Goal: Task Accomplishment & Management: Complete application form

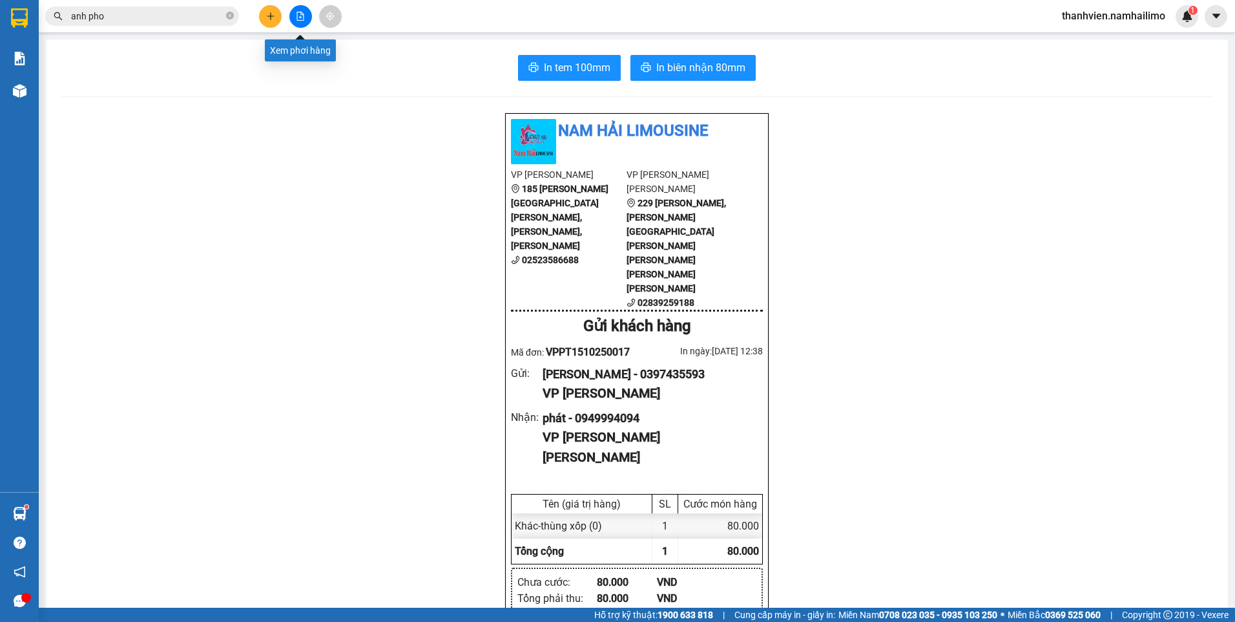
click at [297, 16] on icon "file-add" at bounding box center [300, 16] width 9 height 9
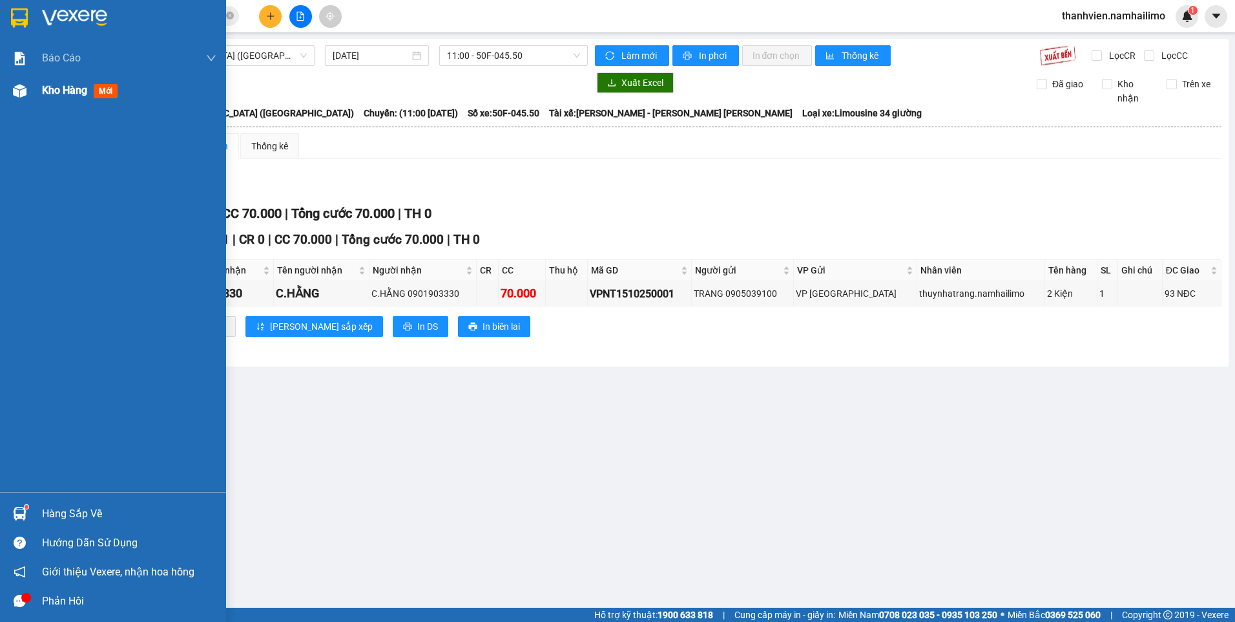
click at [64, 90] on span "Kho hàng" at bounding box center [64, 90] width 45 height 12
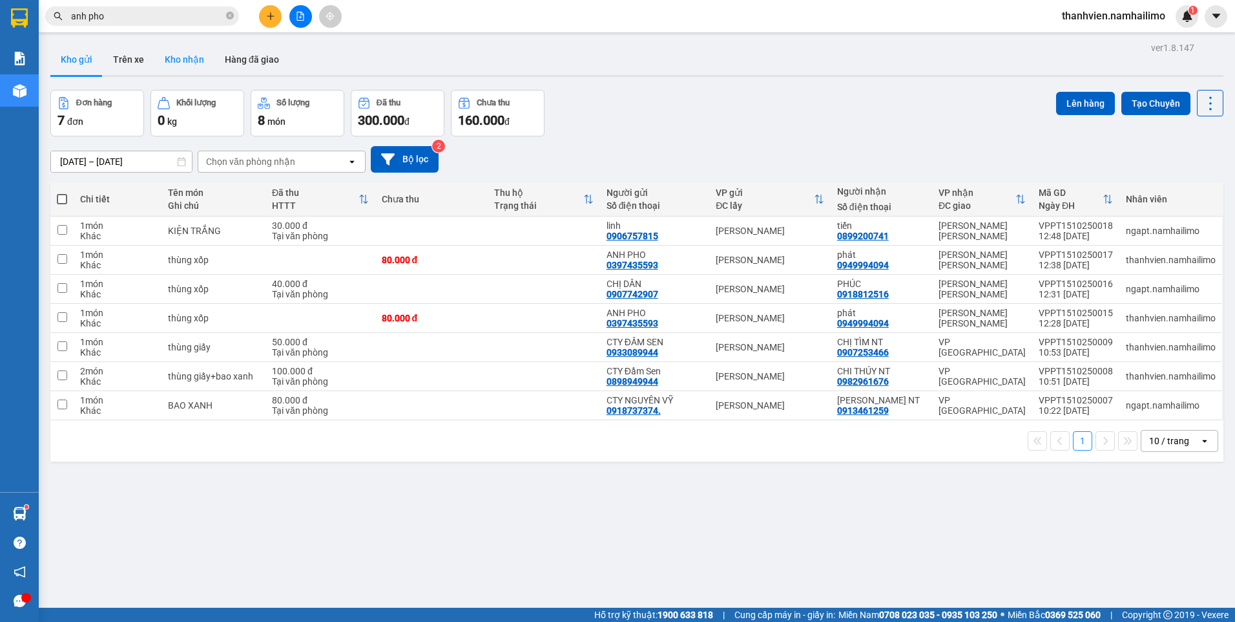
click at [193, 64] on button "Kho nhận" at bounding box center [184, 59] width 60 height 31
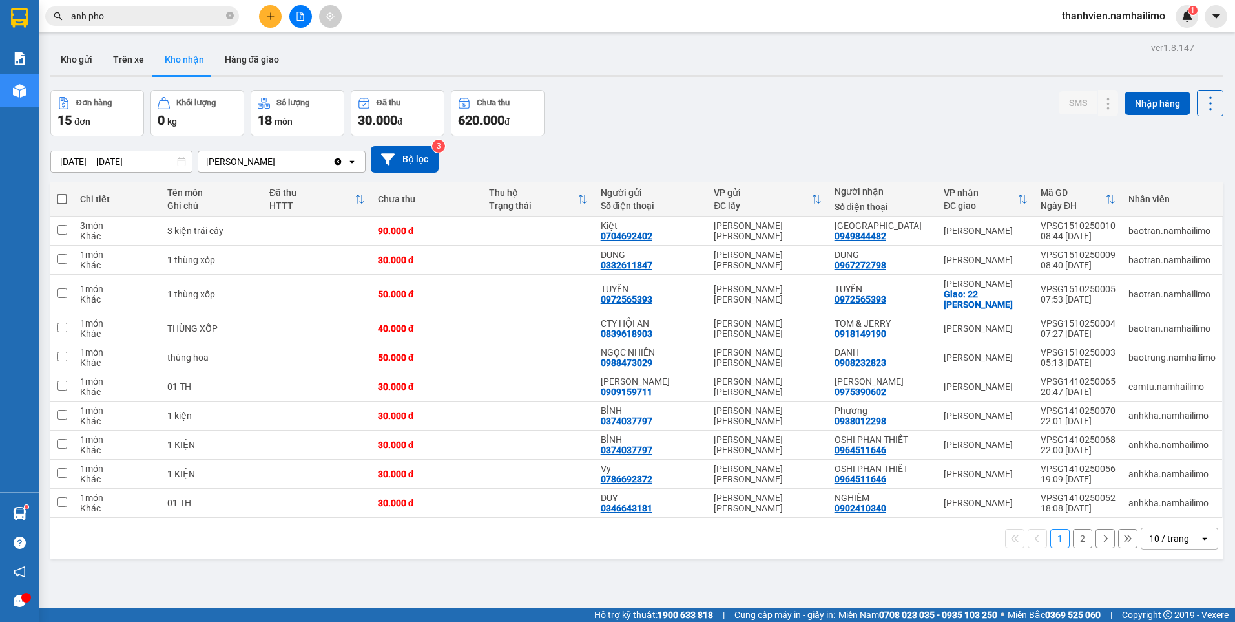
click at [614, 574] on div "ver 1.8.147 Kho gửi Trên xe [PERSON_NAME] Hàng đã [PERSON_NAME] hàng 15 đơn [PE…" at bounding box center [637, 350] width 1184 height 622
click at [297, 11] on button at bounding box center [300, 16] width 23 height 23
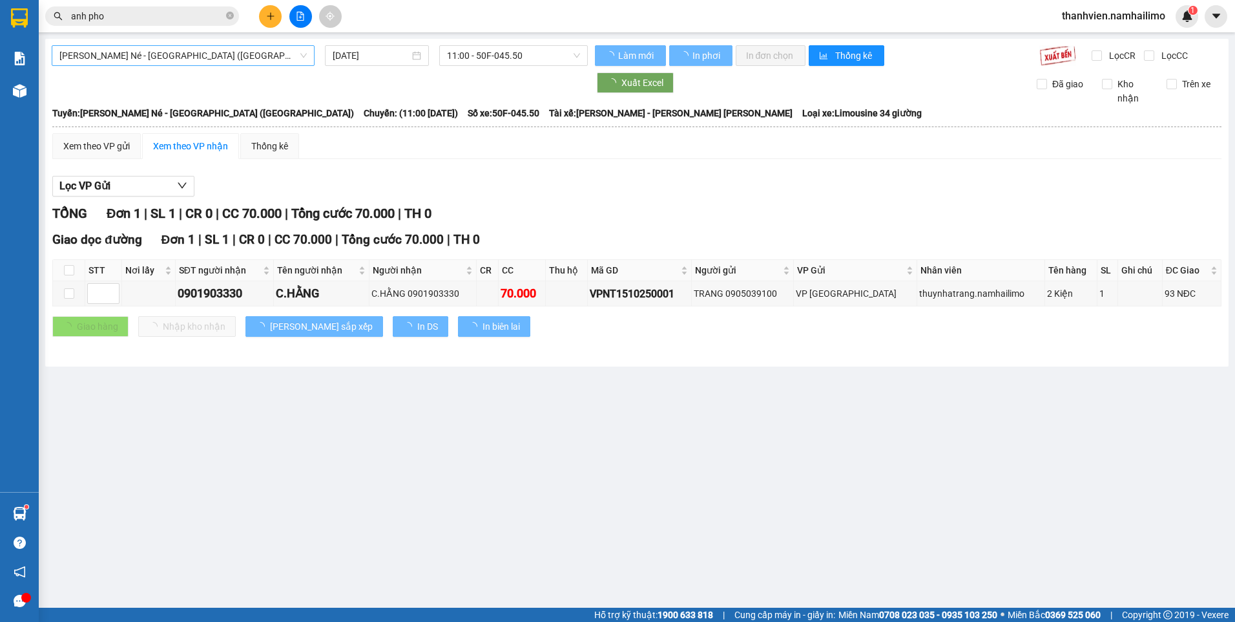
click at [255, 57] on span "[PERSON_NAME] Né - [GEOGRAPHIC_DATA] ([GEOGRAPHIC_DATA])" at bounding box center [182, 55] width 247 height 19
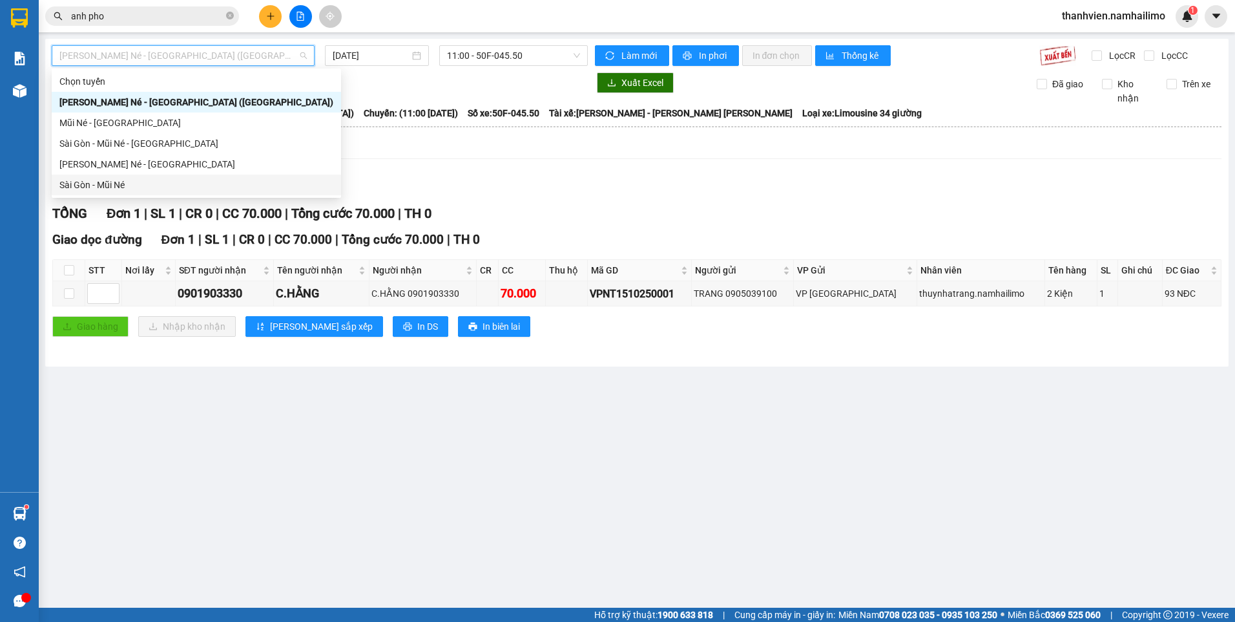
click at [127, 185] on div "Sài Gòn - Mũi Né" at bounding box center [196, 185] width 274 height 14
type input "[DATE]"
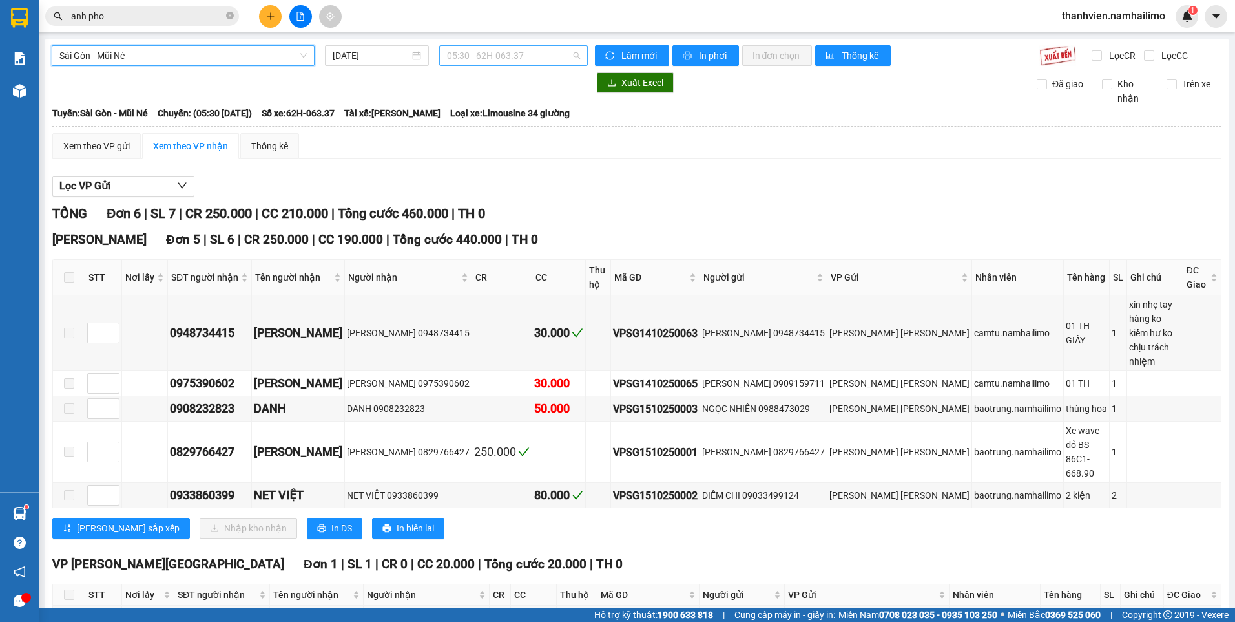
click at [560, 54] on span "05:30 - 62H-063.37" at bounding box center [514, 55] width 134 height 19
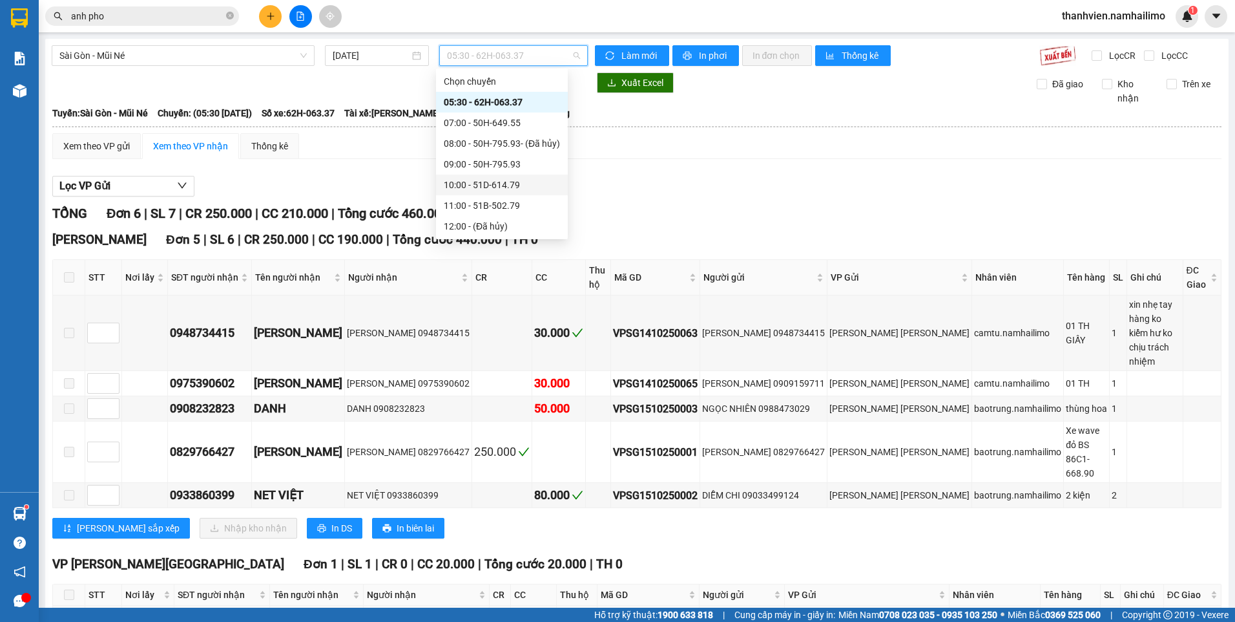
click at [529, 182] on div "10:00 - 51D-614.79" at bounding box center [502, 185] width 116 height 14
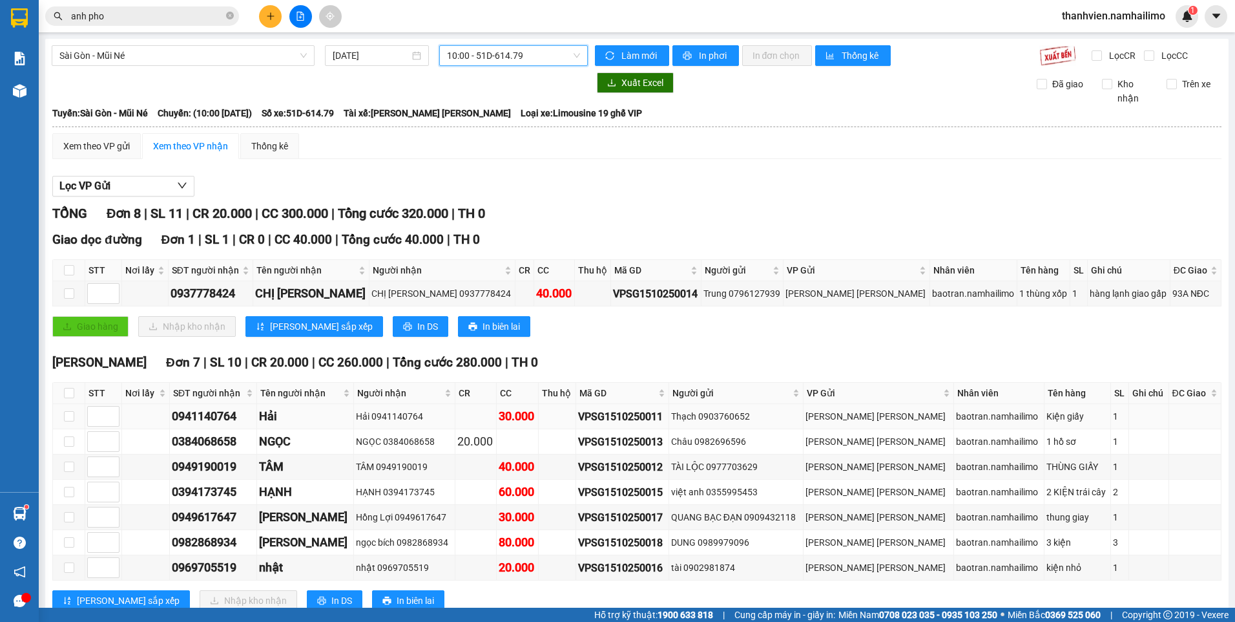
scroll to position [39, 0]
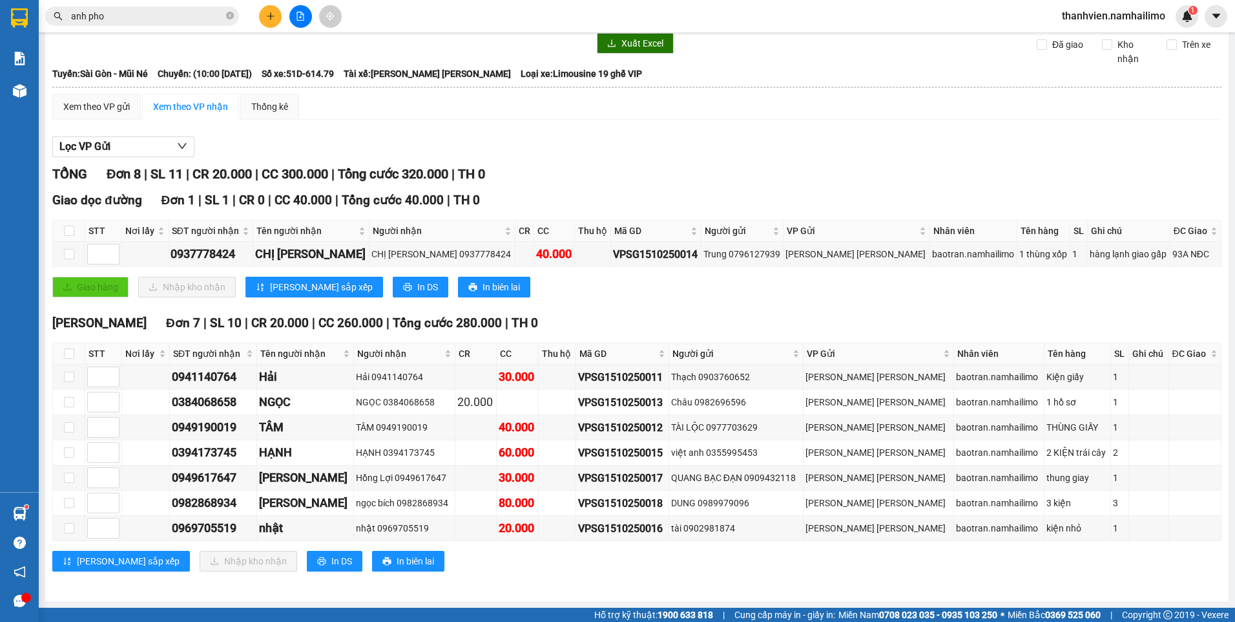
click at [438, 593] on div "[GEOGRAPHIC_DATA] - Mũi Né [DATE] 10:00 10:00 - 51D-614.79 [PERSON_NAME] mới In…" at bounding box center [637, 300] width 1184 height 602
click at [72, 352] on input "checkbox" at bounding box center [69, 353] width 10 height 10
checkbox input "true"
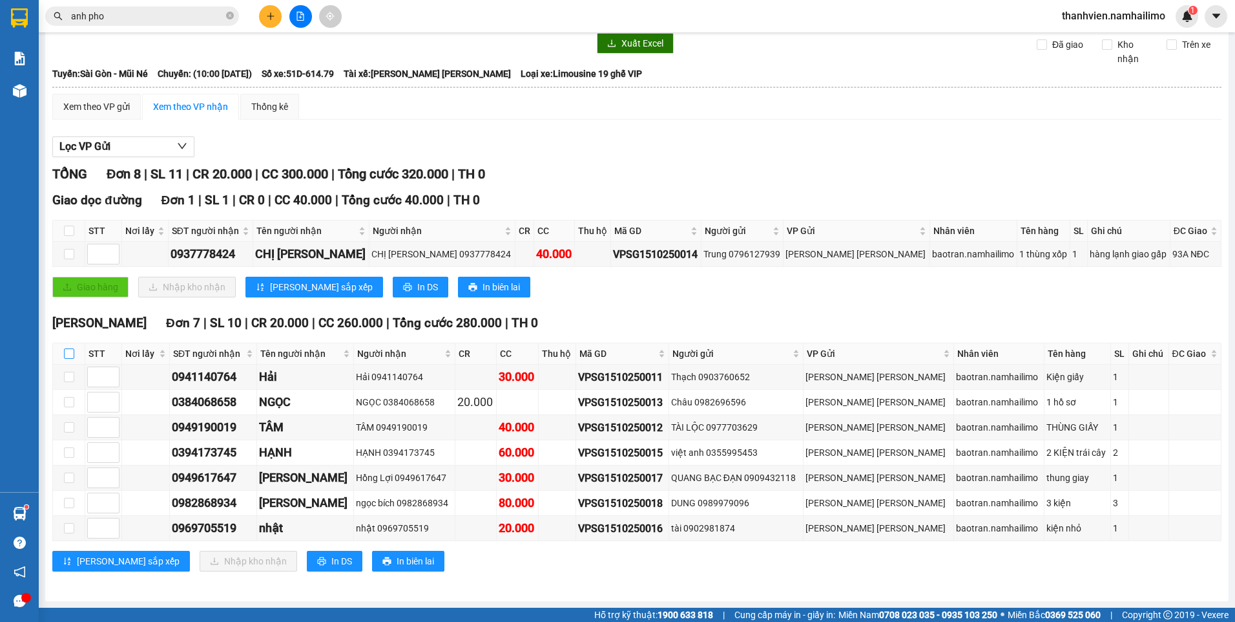
checkbox input "true"
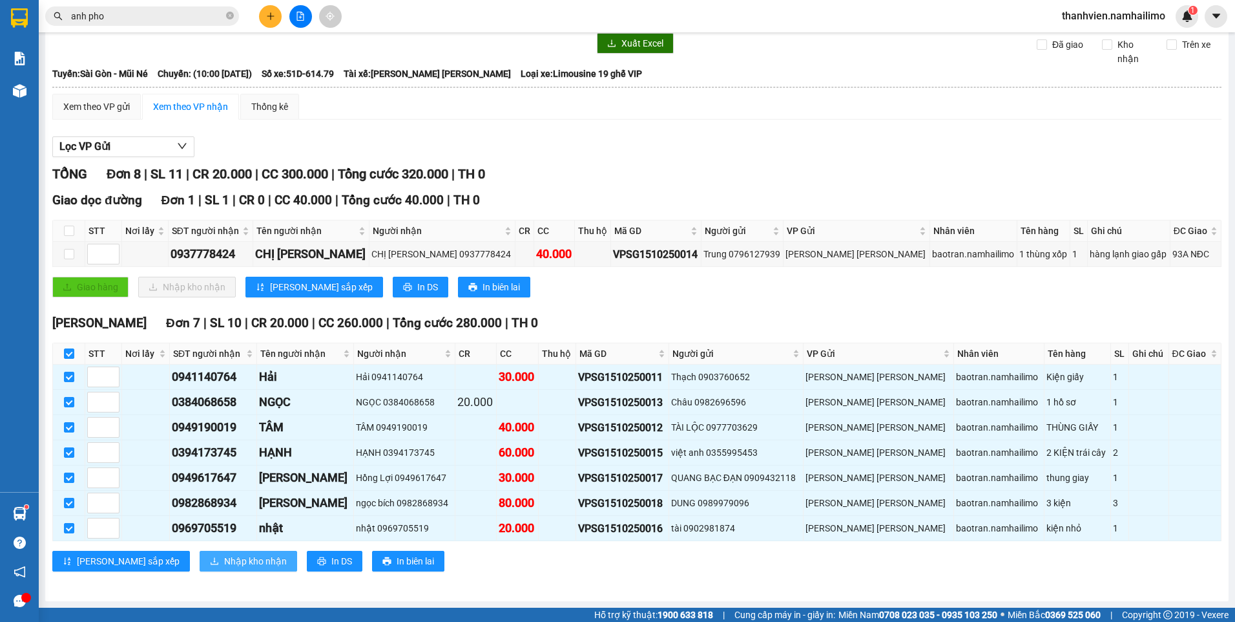
click at [224, 558] on span "Nhập kho nhận" at bounding box center [255, 561] width 63 height 14
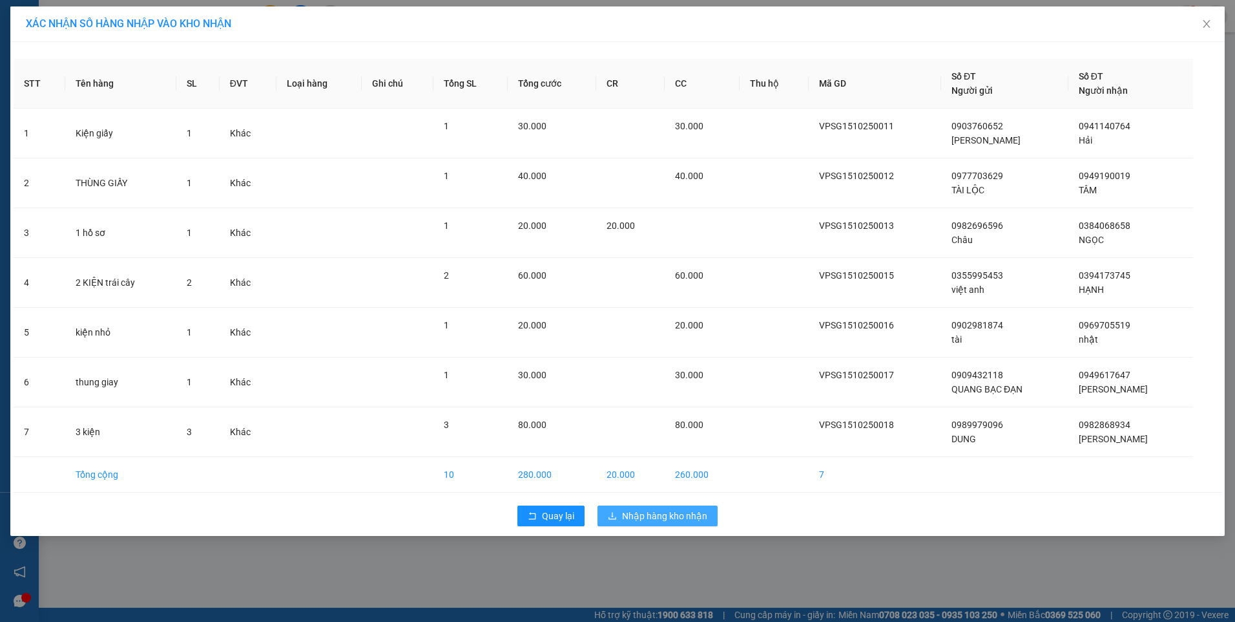
click at [674, 516] on span "Nhập hàng kho nhận" at bounding box center [664, 516] width 85 height 14
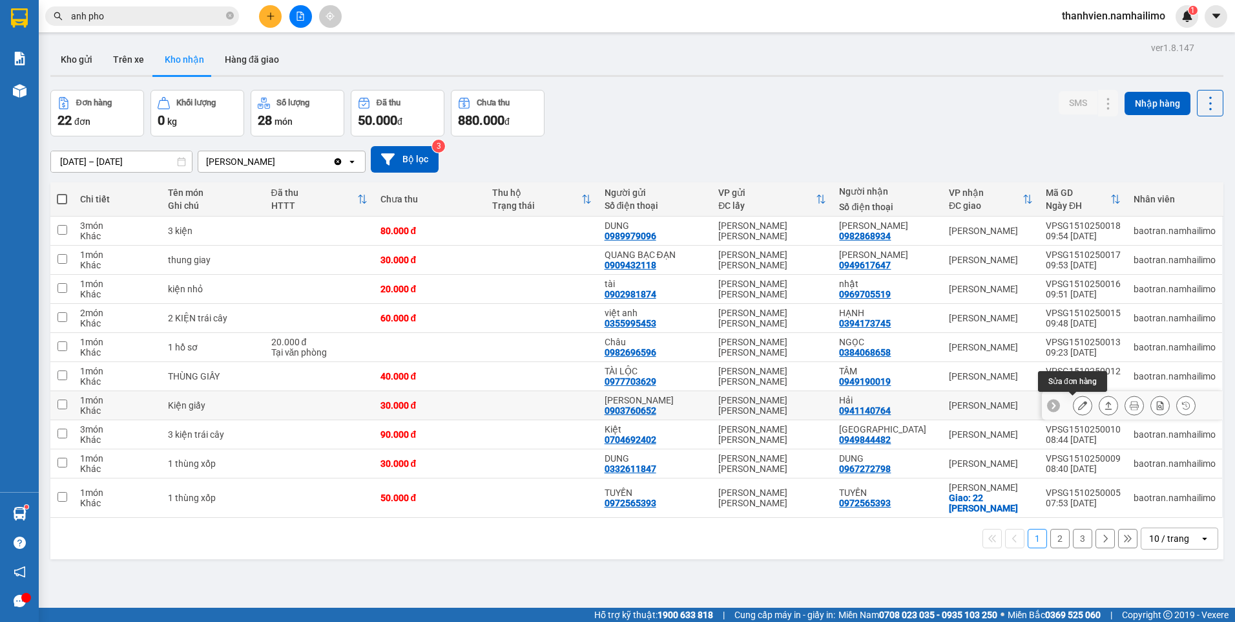
click at [1074, 412] on button at bounding box center [1083, 405] width 18 height 23
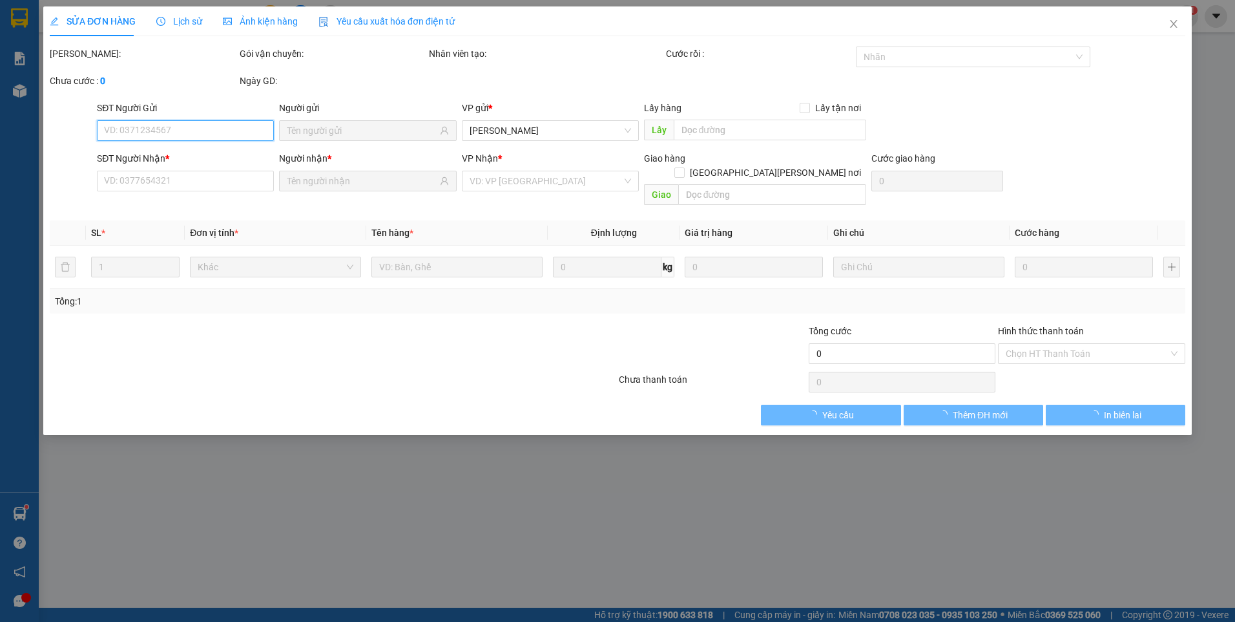
type input "0903760652"
type input "[PERSON_NAME]"
type input "0941140764"
type input "Hải"
type input "30.000"
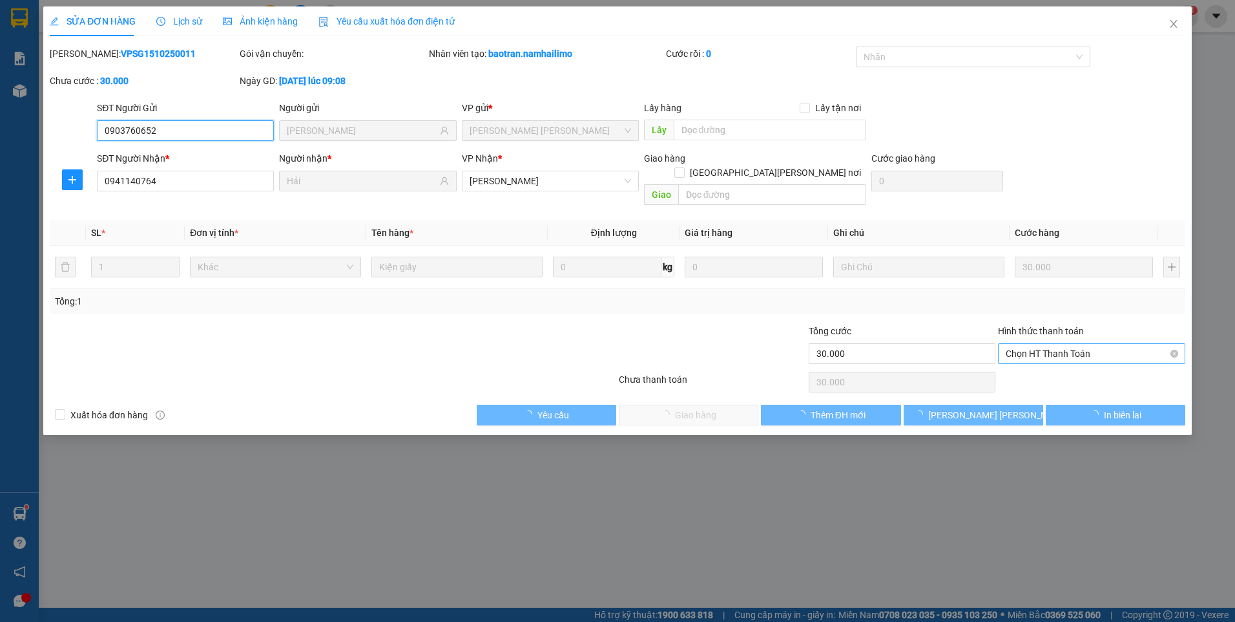
click at [1075, 344] on span "Chọn HT Thanh Toán" at bounding box center [1092, 353] width 172 height 19
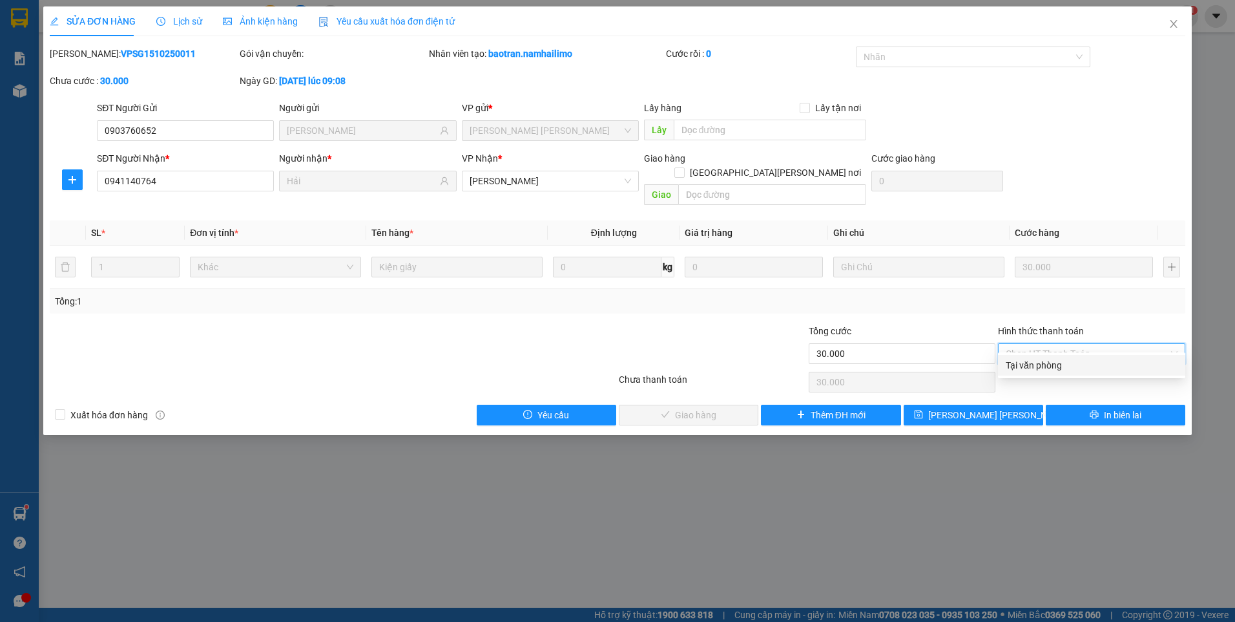
click at [1070, 361] on div "Tại văn phòng" at bounding box center [1092, 365] width 172 height 14
type input "0"
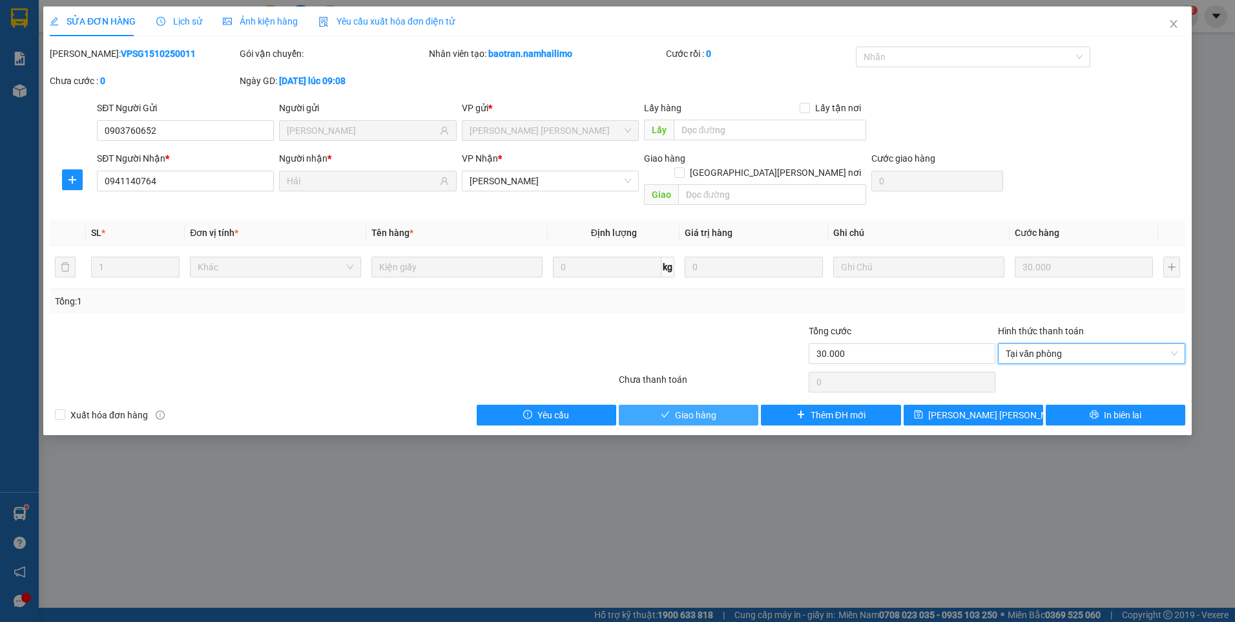
click at [685, 408] on span "Giao hàng" at bounding box center [695, 415] width 41 height 14
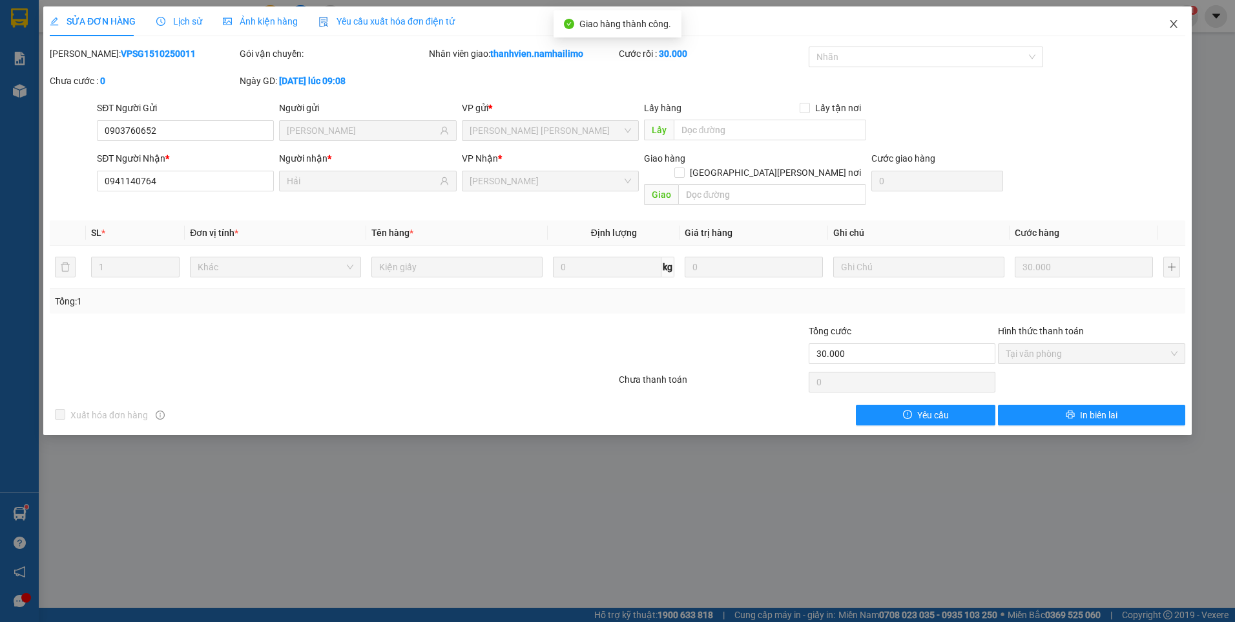
click at [1173, 28] on icon "close" at bounding box center [1174, 24] width 10 height 10
click at [1173, 28] on div "Kết quả [PERSON_NAME] ( 170 ) Bộ lọc Mã ĐH Trạng thái Món hàng [PERSON_NAME] [P…" at bounding box center [617, 16] width 1235 height 32
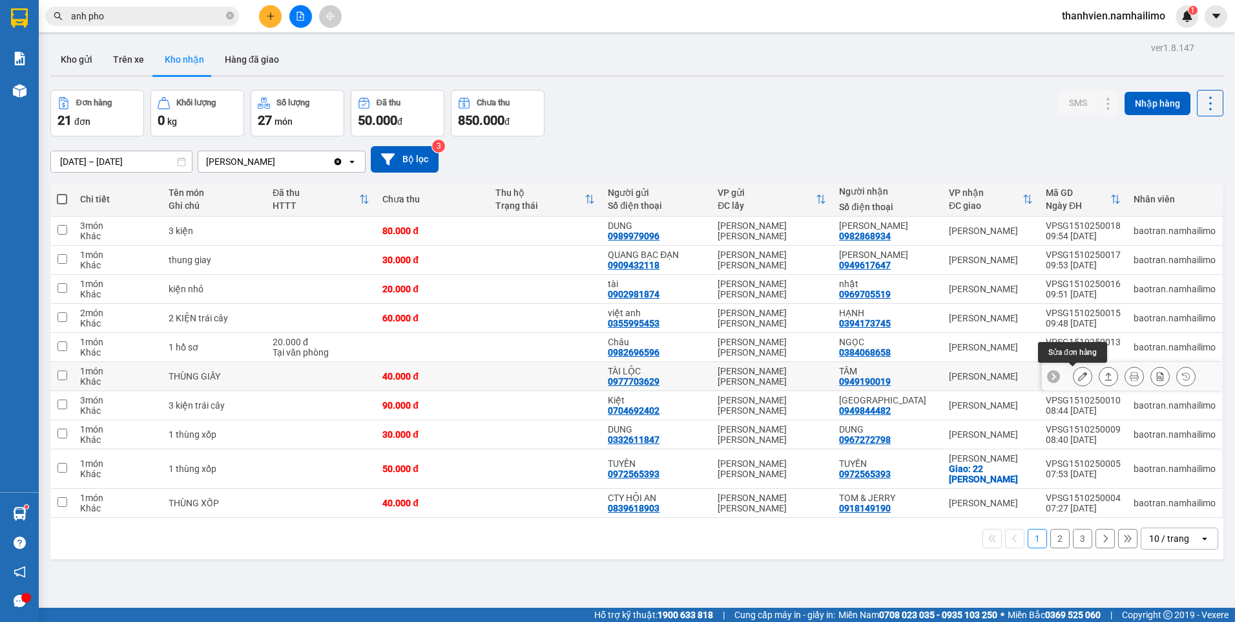
click at [1078, 377] on icon at bounding box center [1082, 376] width 9 height 9
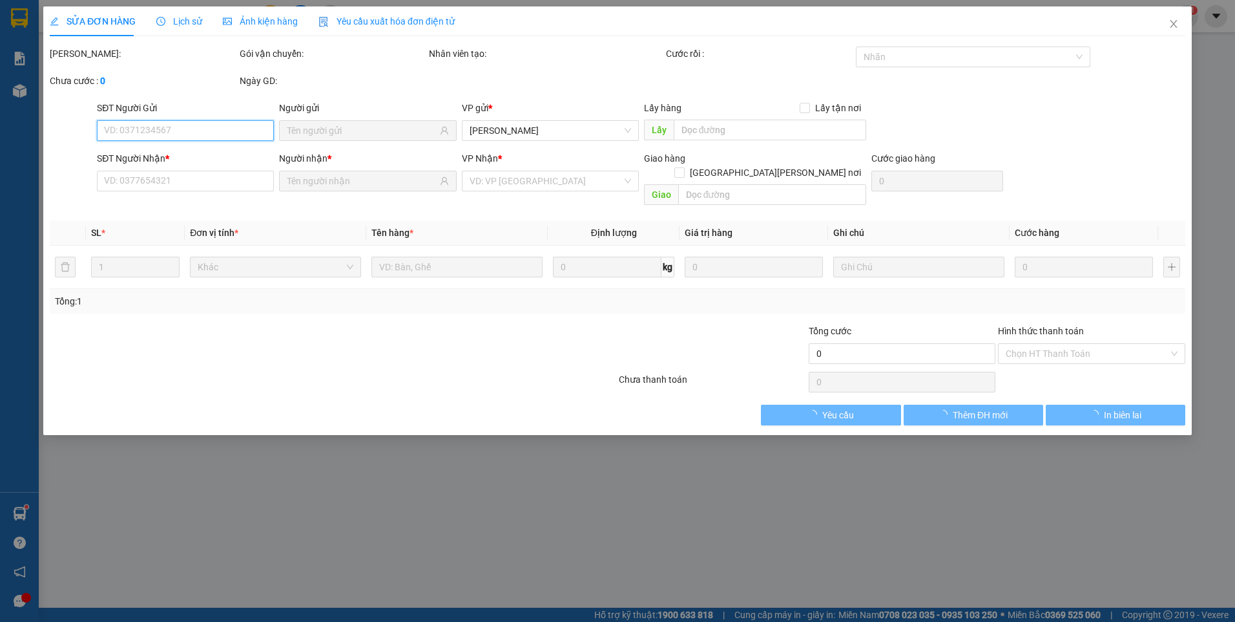
type input "0977703629"
type input "TÀI LỘC"
type input "0949190019"
type input "TÂM"
type input "40.000"
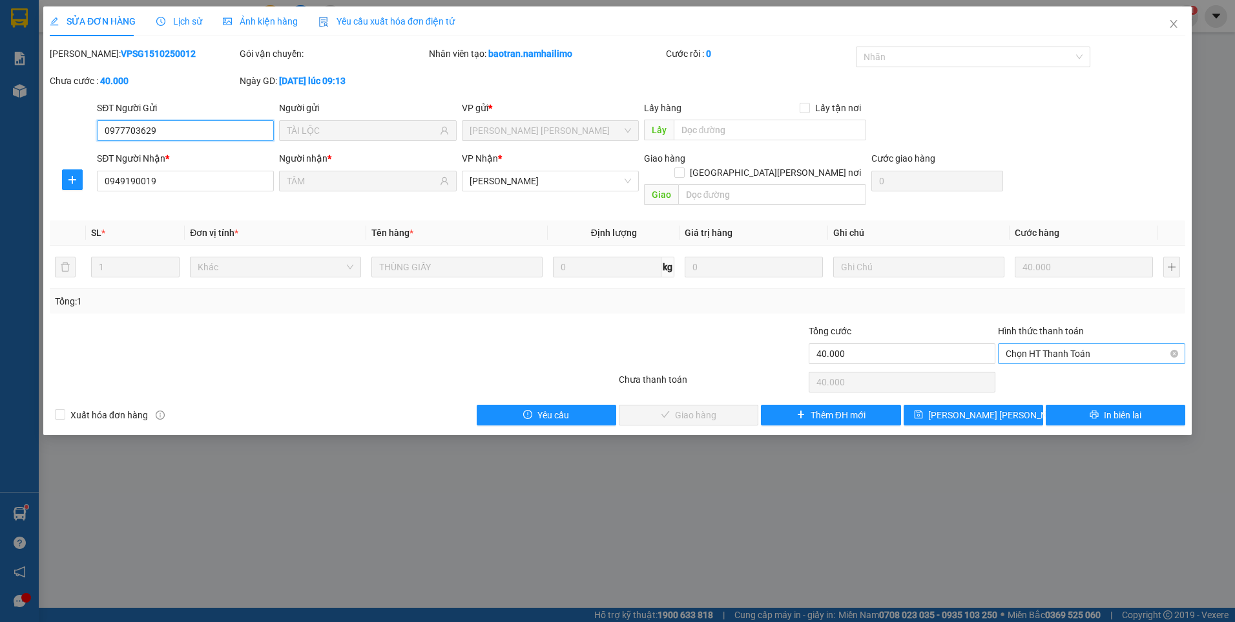
click at [1036, 344] on span "Chọn HT Thanh Toán" at bounding box center [1092, 353] width 172 height 19
click at [1031, 368] on div "Tại văn phòng" at bounding box center [1092, 365] width 172 height 14
type input "0"
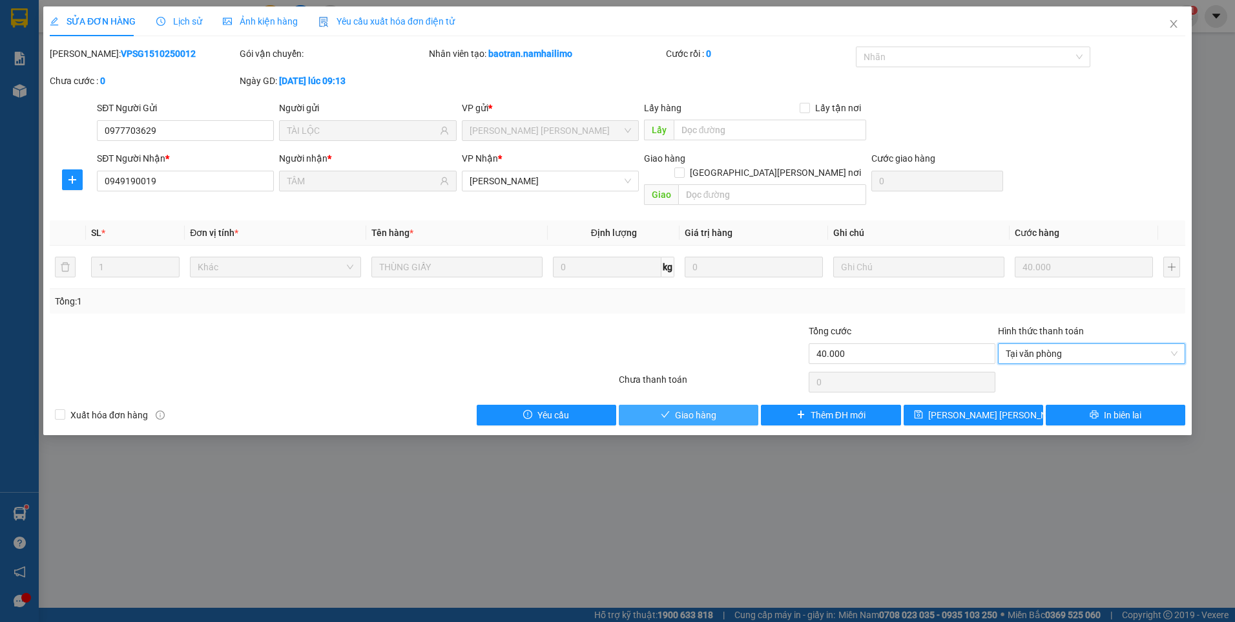
drag, startPoint x: 724, startPoint y: 404, endPoint x: 739, endPoint y: 390, distance: 21.0
click at [724, 405] on button "Giao hàng" at bounding box center [689, 415] width 140 height 21
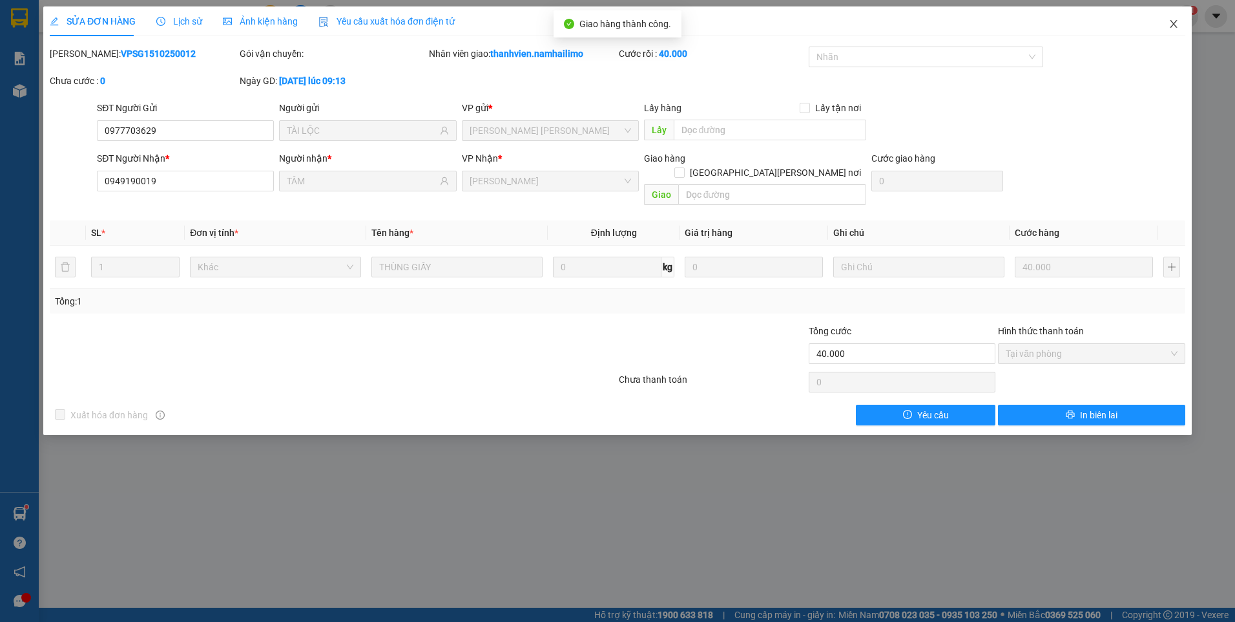
click at [1175, 24] on icon "close" at bounding box center [1174, 24] width 10 height 10
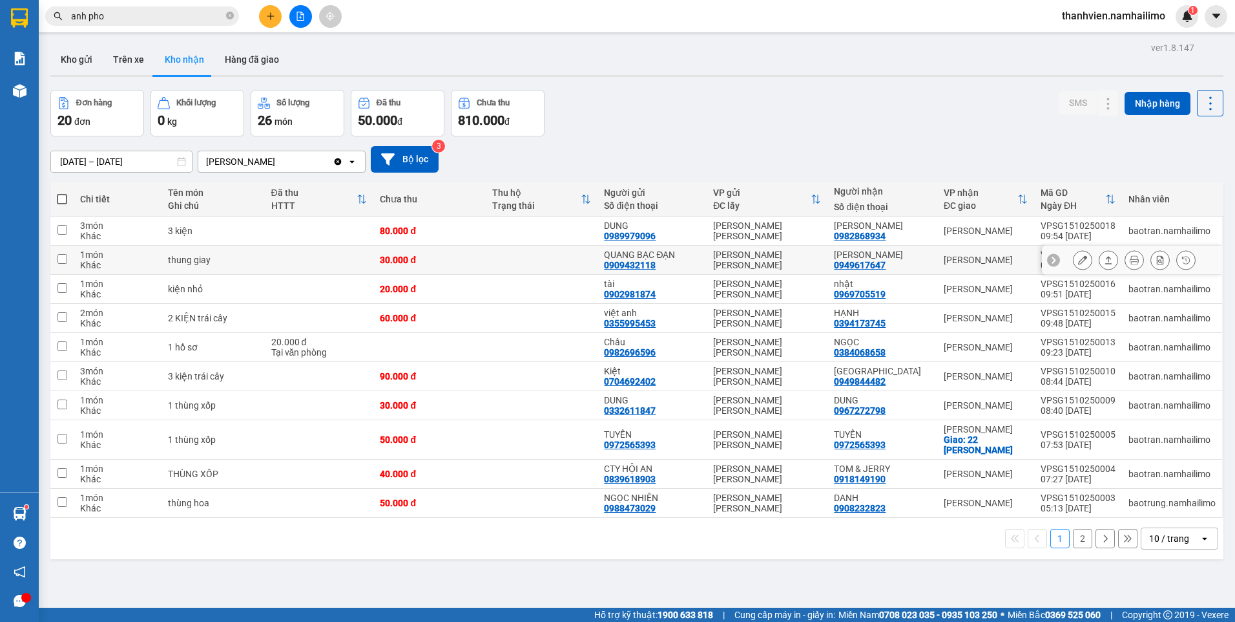
click at [1063, 257] on div at bounding box center [1132, 260] width 181 height 29
click at [1078, 257] on icon at bounding box center [1082, 259] width 9 height 9
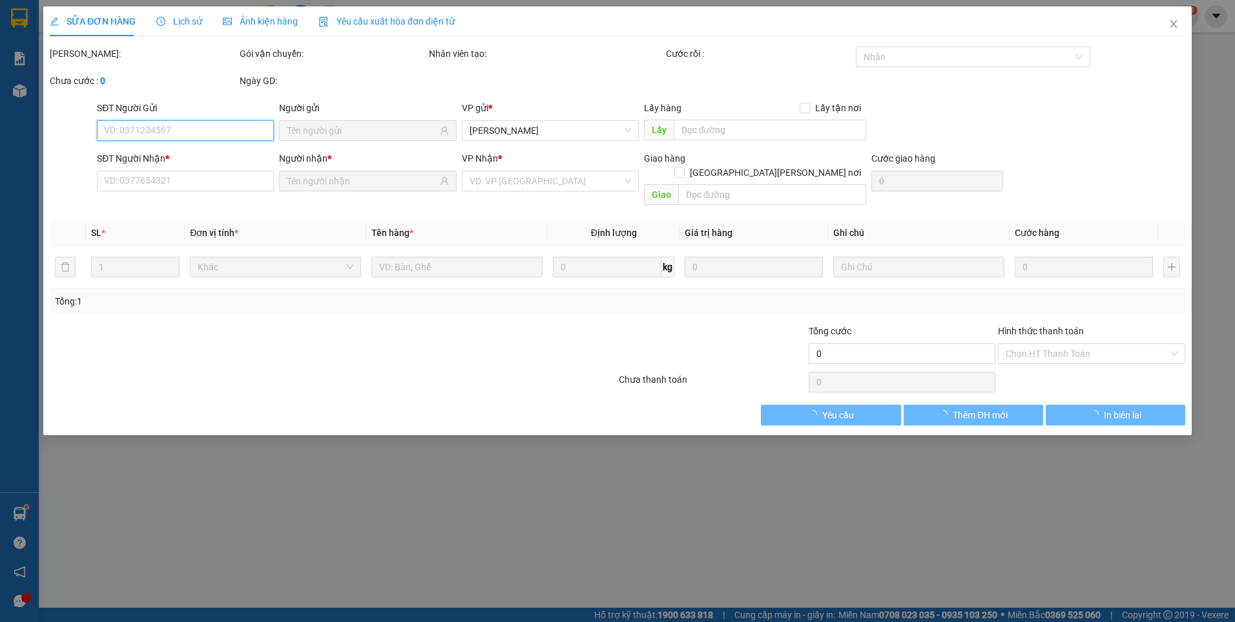
type input "0909432118"
type input "QUANG BẠC ĐẠN"
type input "0949617647"
type input "[PERSON_NAME]"
type input "30.000"
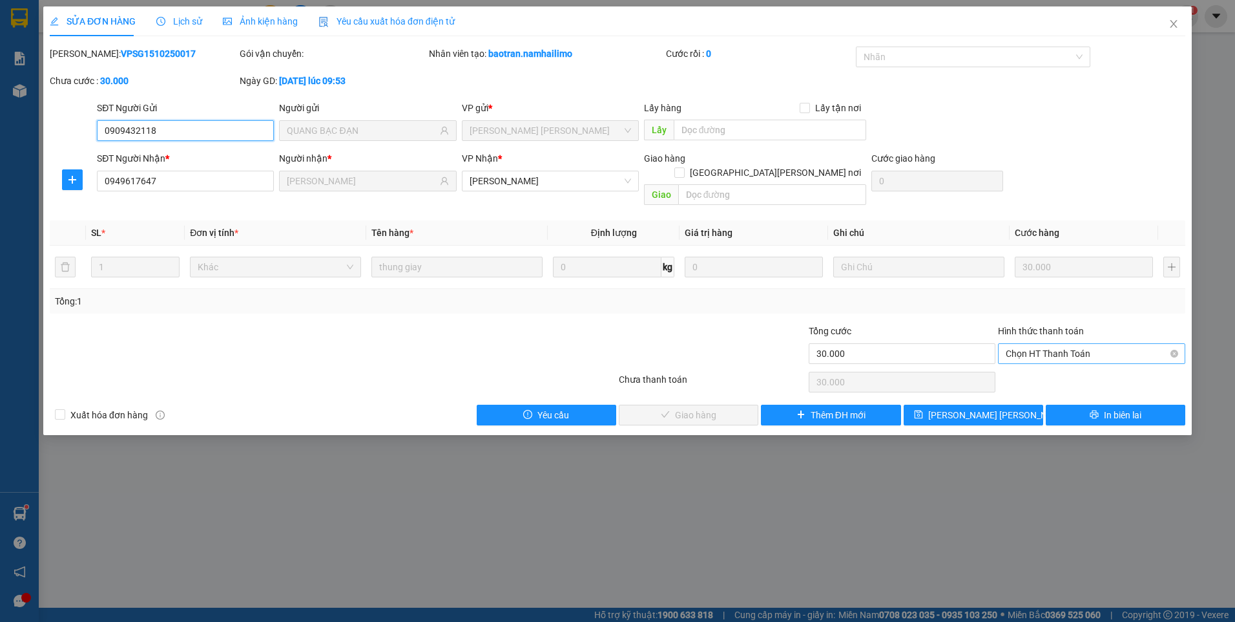
click at [1064, 344] on span "Chọn HT Thanh Toán" at bounding box center [1092, 353] width 172 height 19
click at [1058, 368] on div "Tại văn phòng" at bounding box center [1092, 365] width 172 height 14
type input "0"
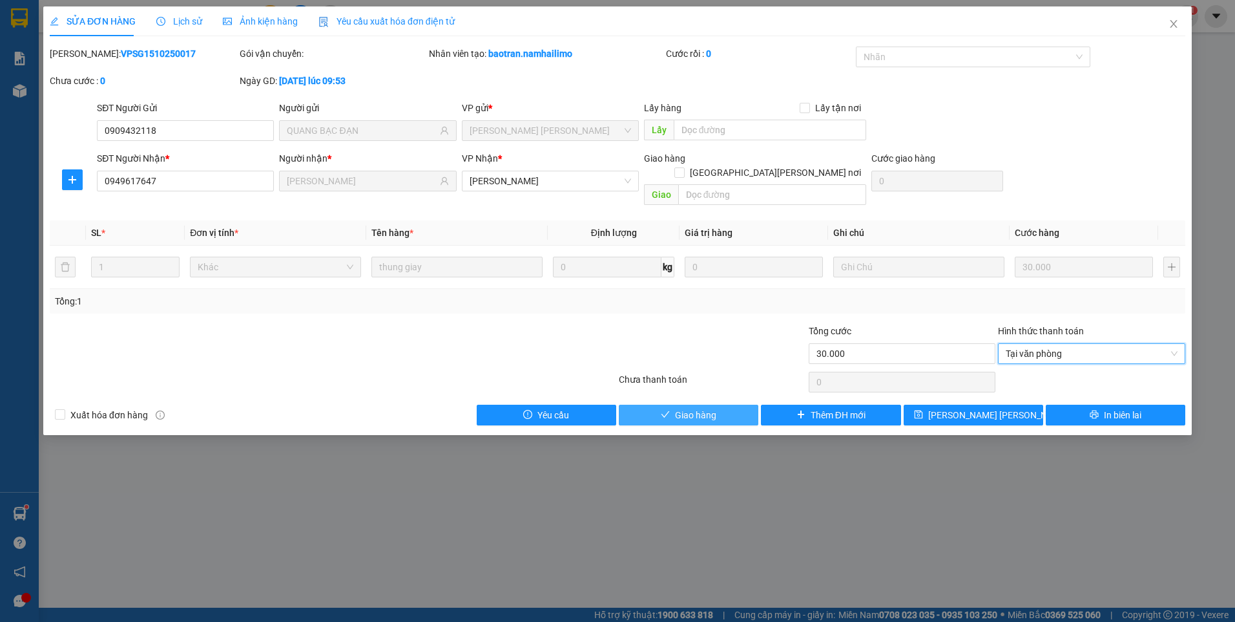
click at [741, 405] on button "Giao hàng" at bounding box center [689, 415] width 140 height 21
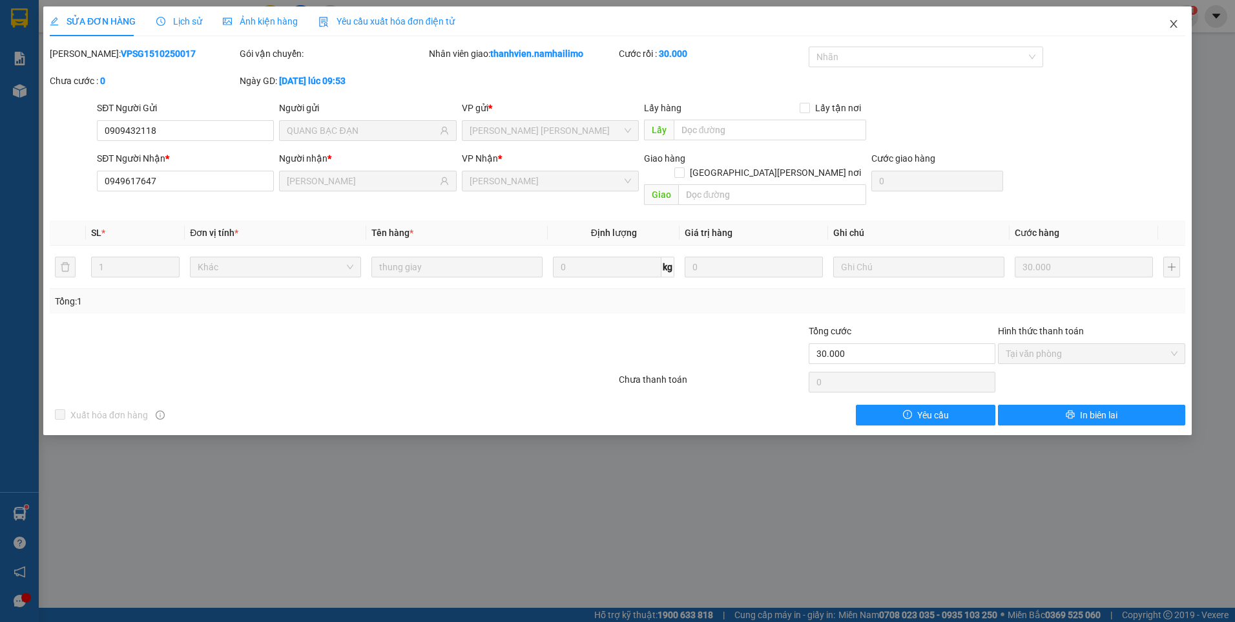
click at [1173, 20] on icon "close" at bounding box center [1174, 24] width 10 height 10
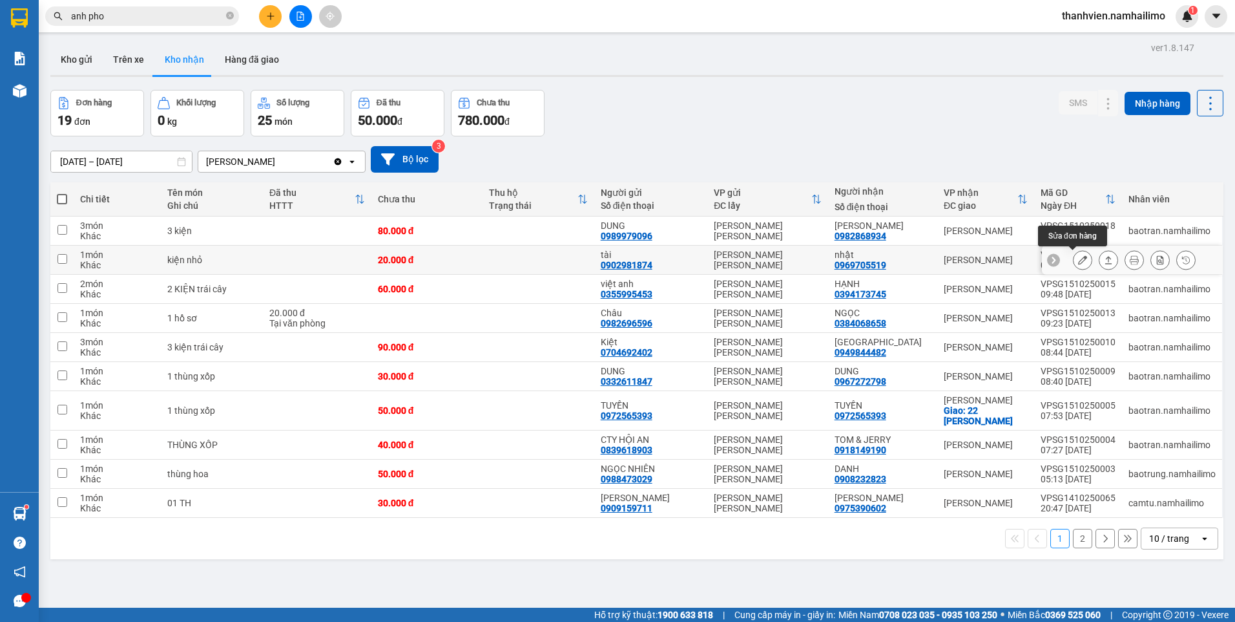
click at [1078, 260] on button at bounding box center [1083, 260] width 18 height 23
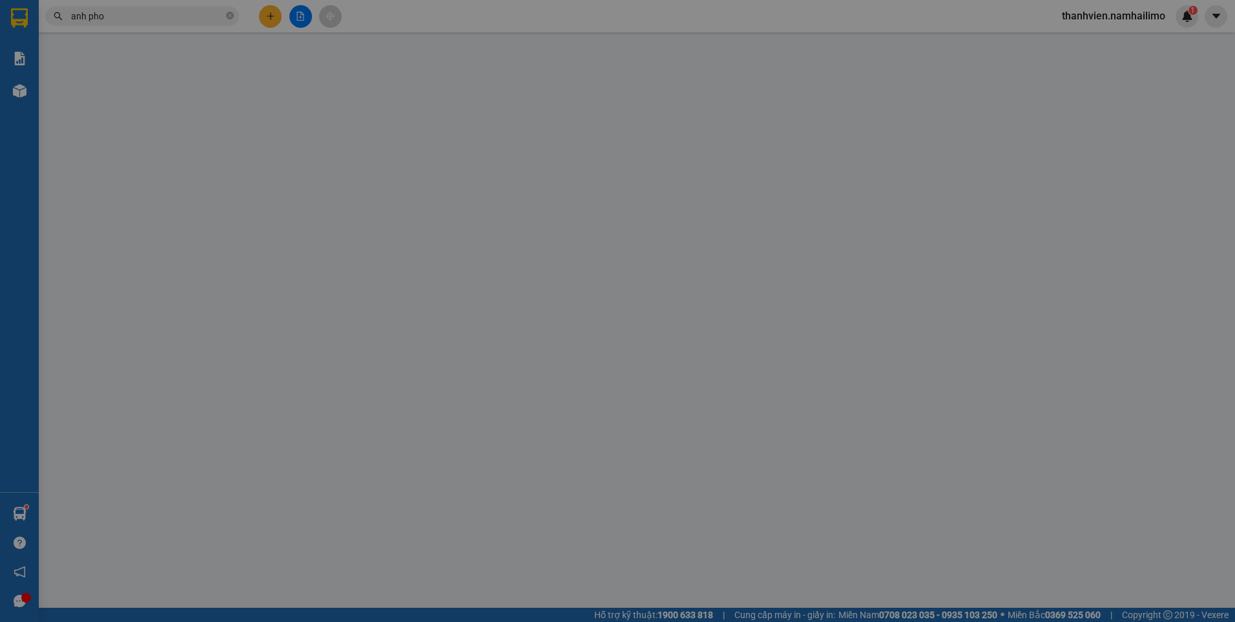
type input "0902981874"
type input "tài"
type input "0969705519"
type input "nhật"
type input "20.000"
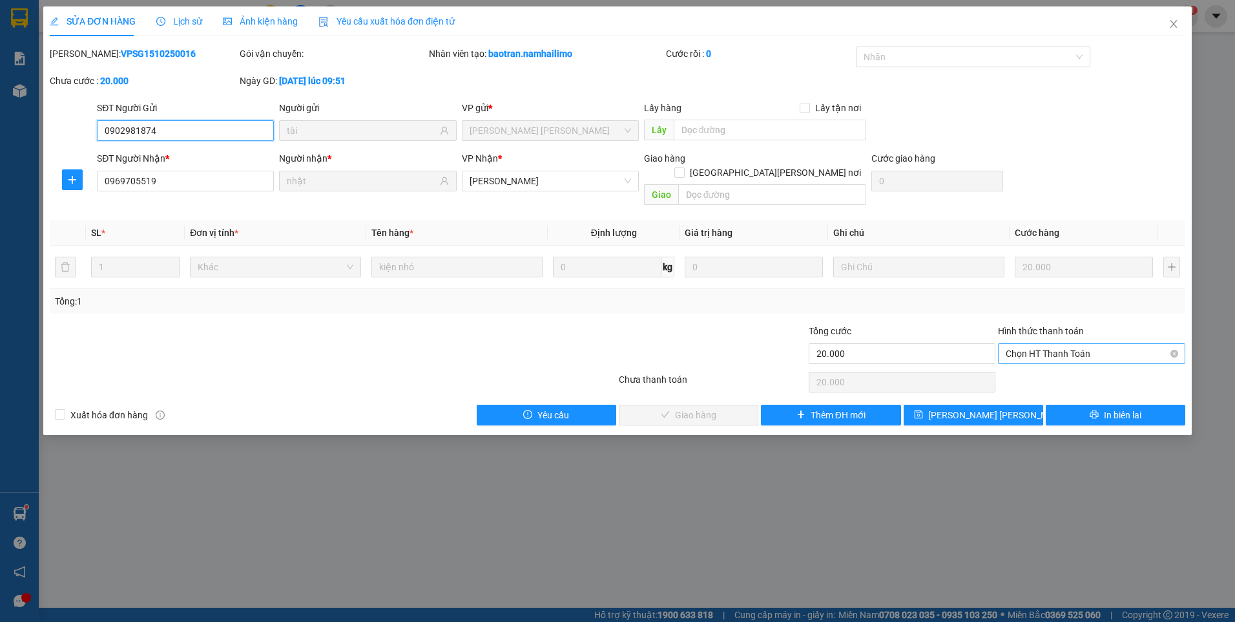
click at [1078, 344] on span "Chọn HT Thanh Toán" at bounding box center [1092, 353] width 172 height 19
click at [1066, 365] on div "Tại văn phòng" at bounding box center [1092, 365] width 172 height 14
type input "0"
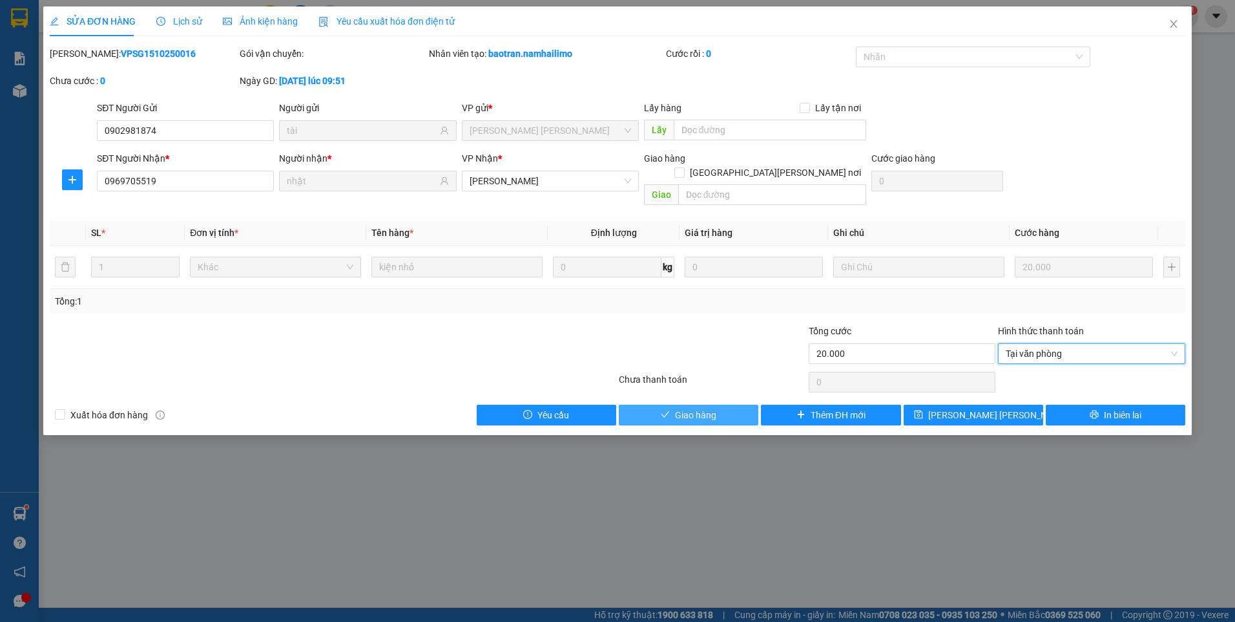
click at [713, 408] on span "Giao hàng" at bounding box center [695, 415] width 41 height 14
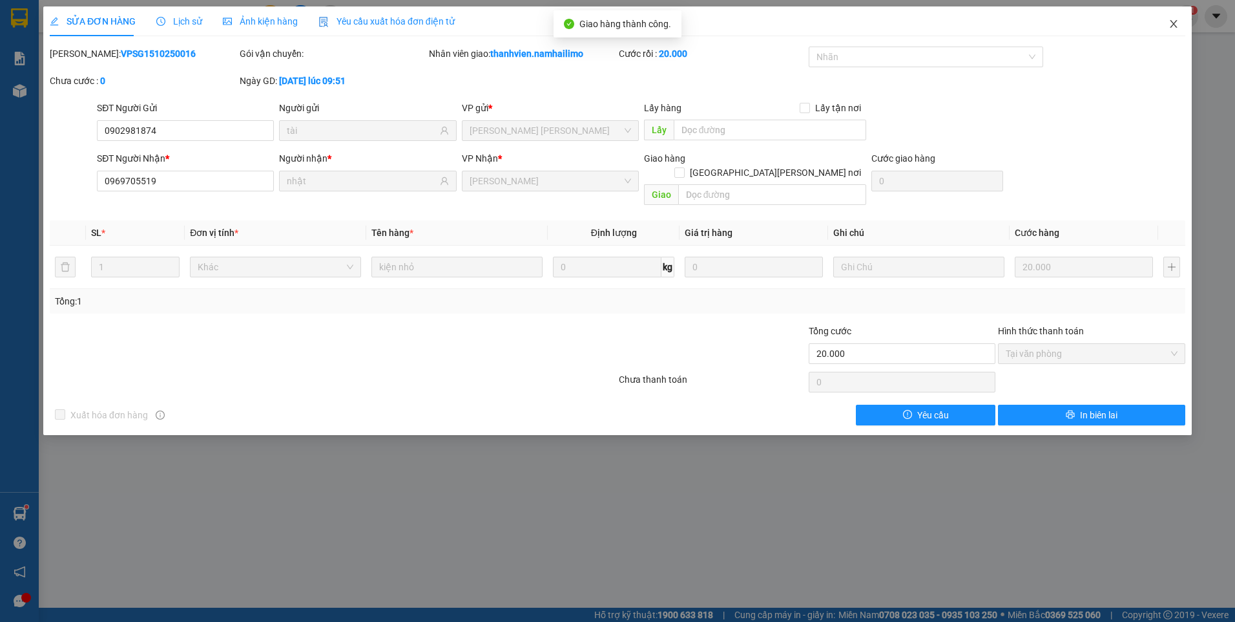
click at [1171, 23] on icon "close" at bounding box center [1174, 24] width 10 height 10
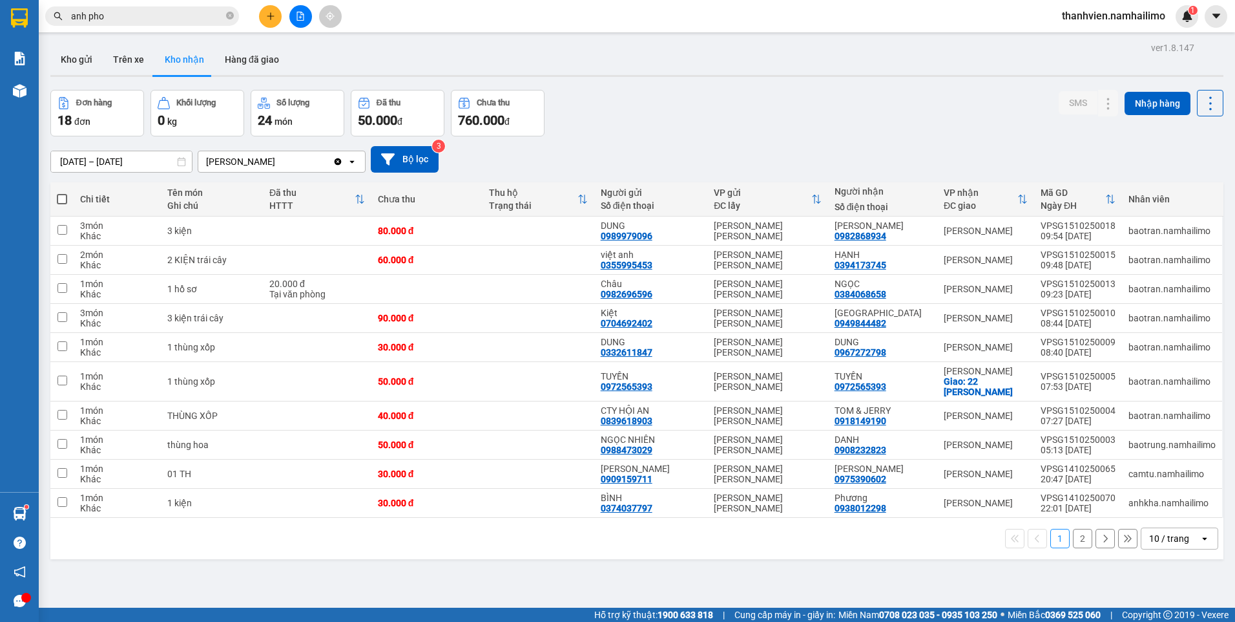
click at [270, 15] on icon "plus" at bounding box center [270, 16] width 9 height 9
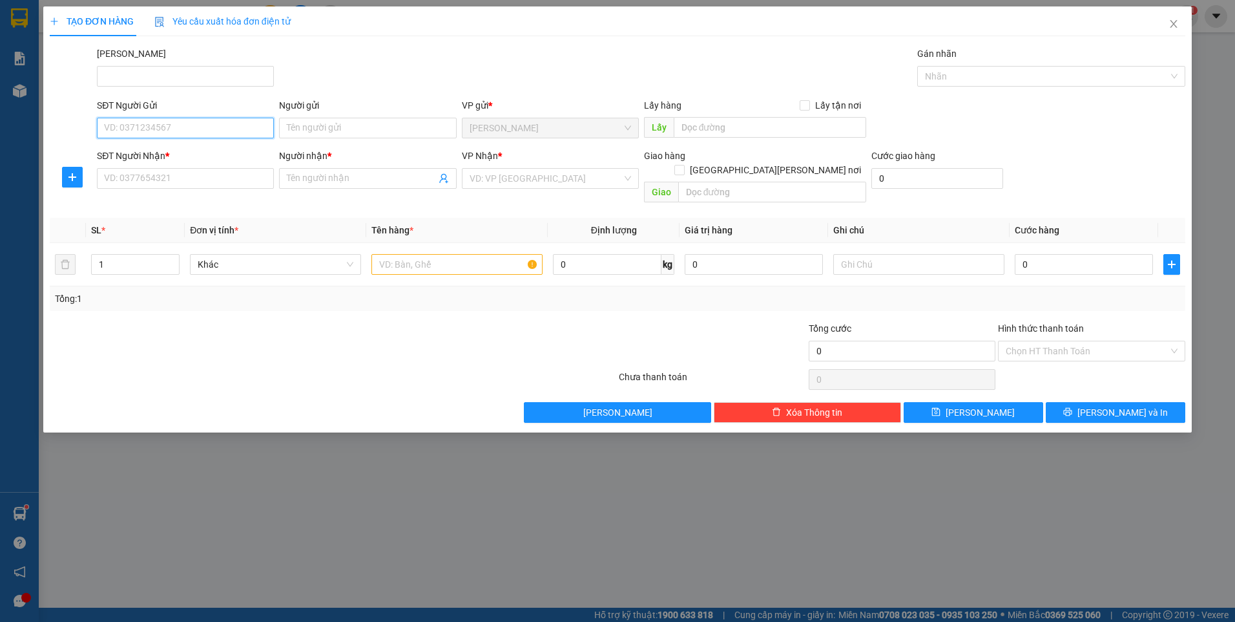
click at [214, 130] on input "SĐT Người Gửi" at bounding box center [185, 128] width 177 height 21
type input "0786244931"
click at [313, 125] on input "Người gửi" at bounding box center [367, 128] width 177 height 21
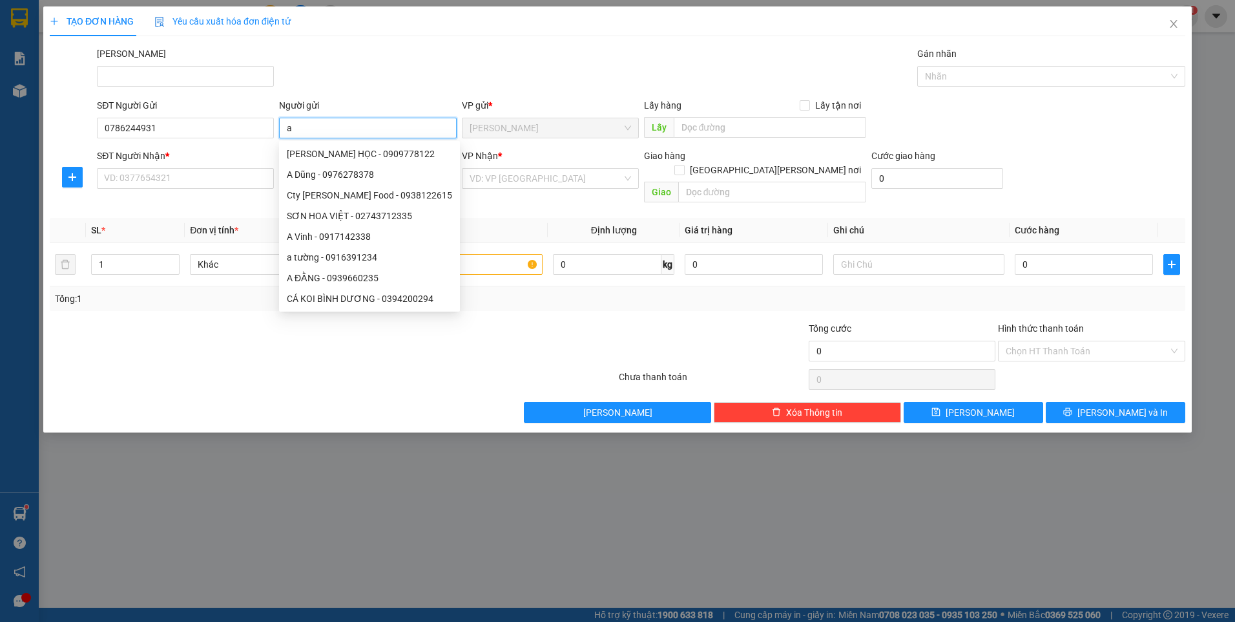
type input "a"
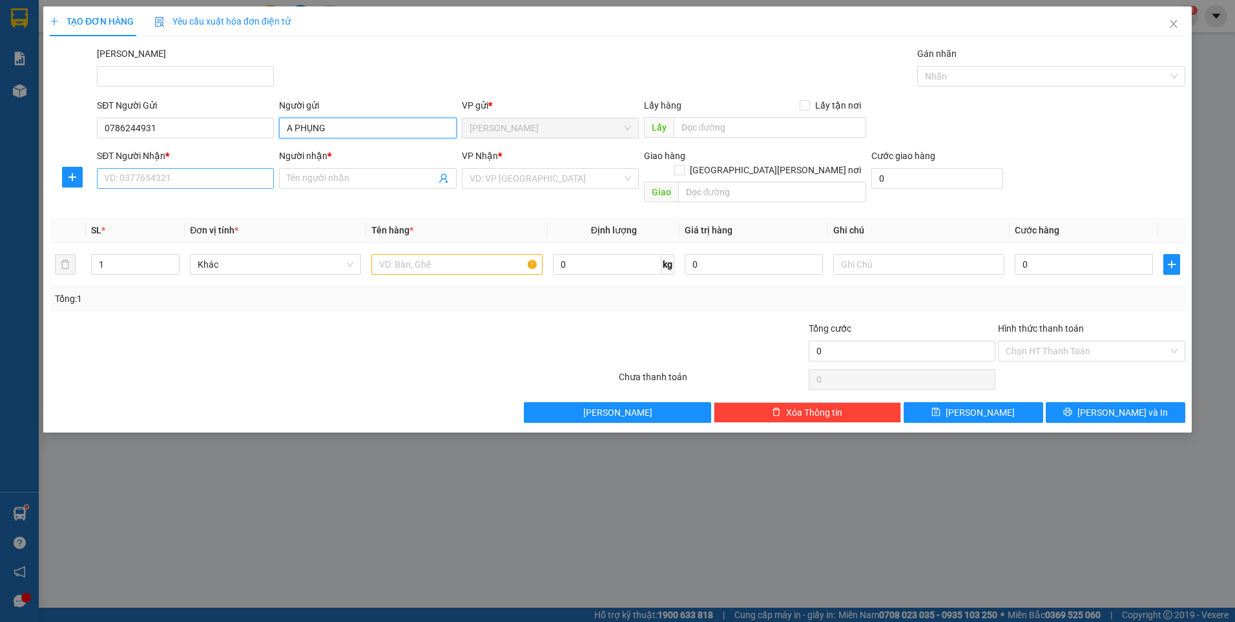
type input "A PHỤNG"
click at [179, 174] on input "SĐT Người Nhận *" at bounding box center [185, 178] width 177 height 21
type input "0344393895"
click at [330, 164] on div "Người nhận *" at bounding box center [367, 158] width 177 height 19
click at [326, 177] on input "Người nhận *" at bounding box center [361, 178] width 149 height 14
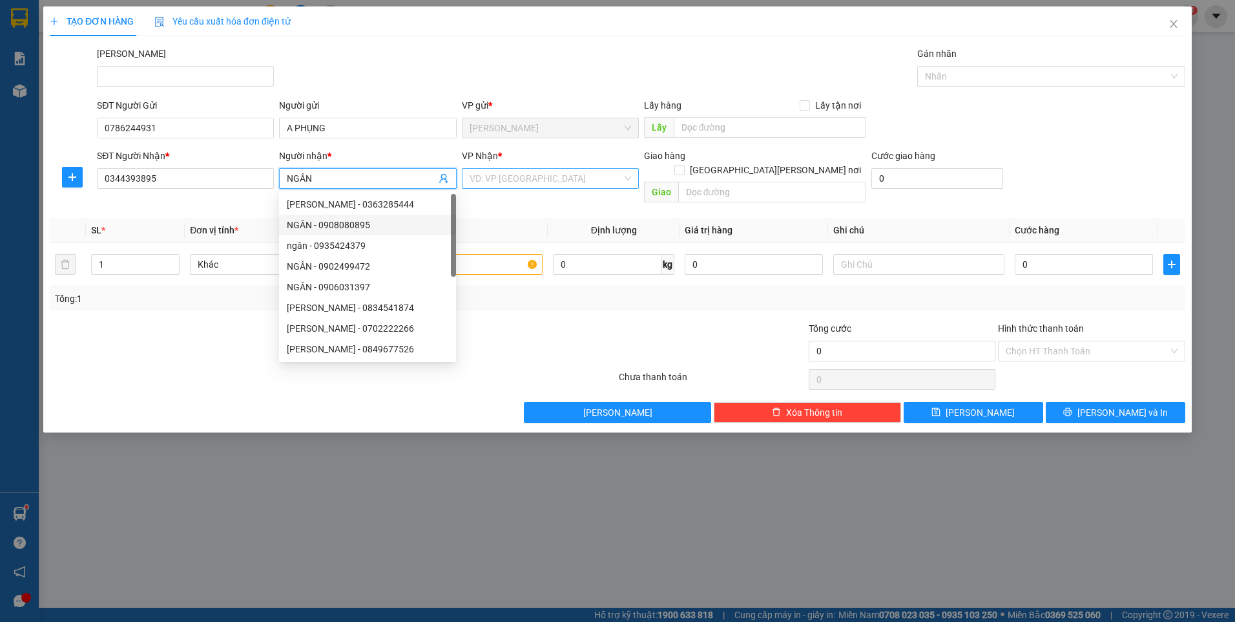
type input "NGÂN"
click at [551, 175] on input "search" at bounding box center [546, 178] width 152 height 19
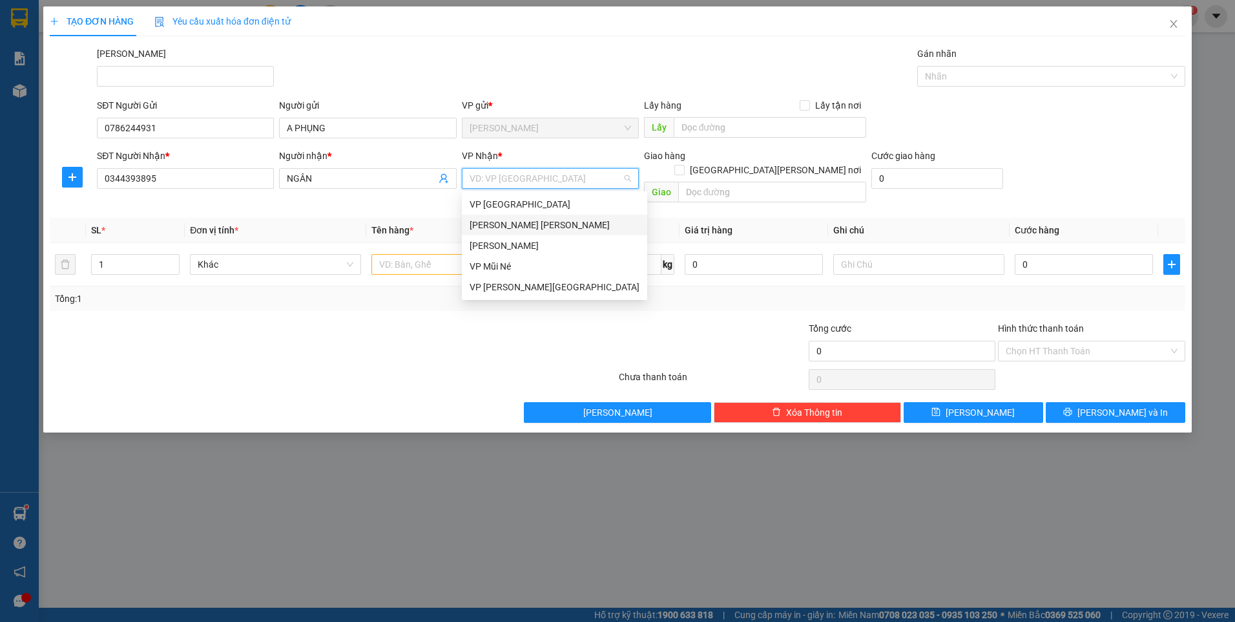
click at [549, 224] on div "[PERSON_NAME] [PERSON_NAME]" at bounding box center [555, 225] width 170 height 14
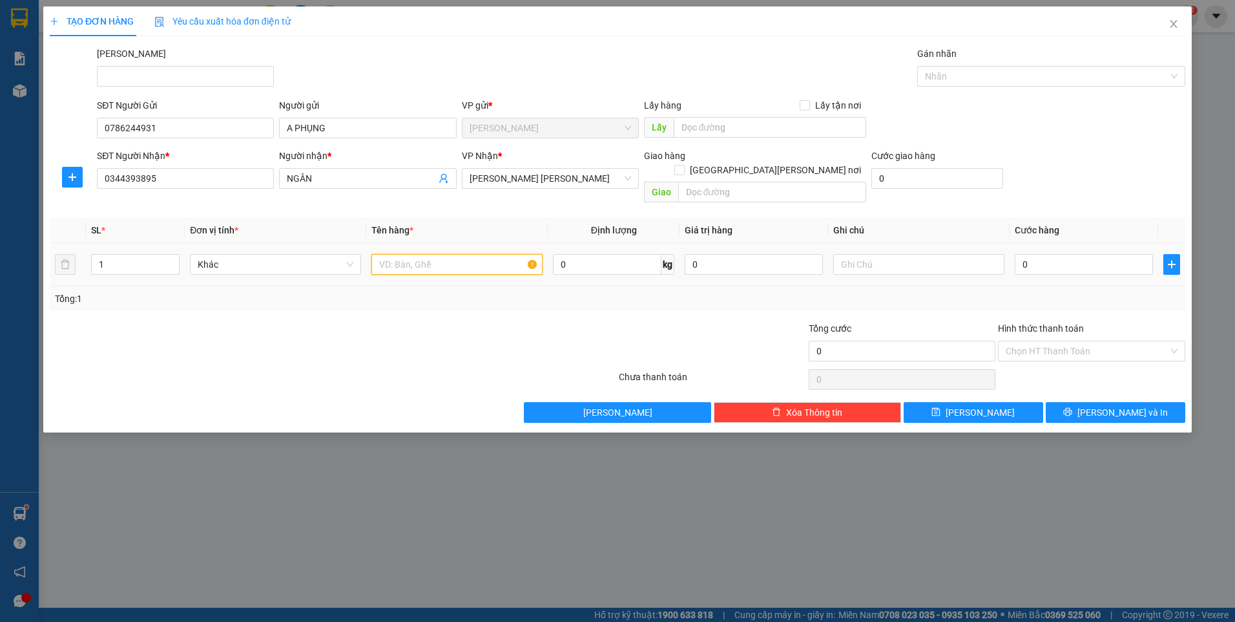
click at [415, 255] on input "text" at bounding box center [457, 264] width 171 height 21
type input "XE DREAM 86F3 7350"
click at [1048, 254] on input "0" at bounding box center [1084, 264] width 138 height 21
type input "2"
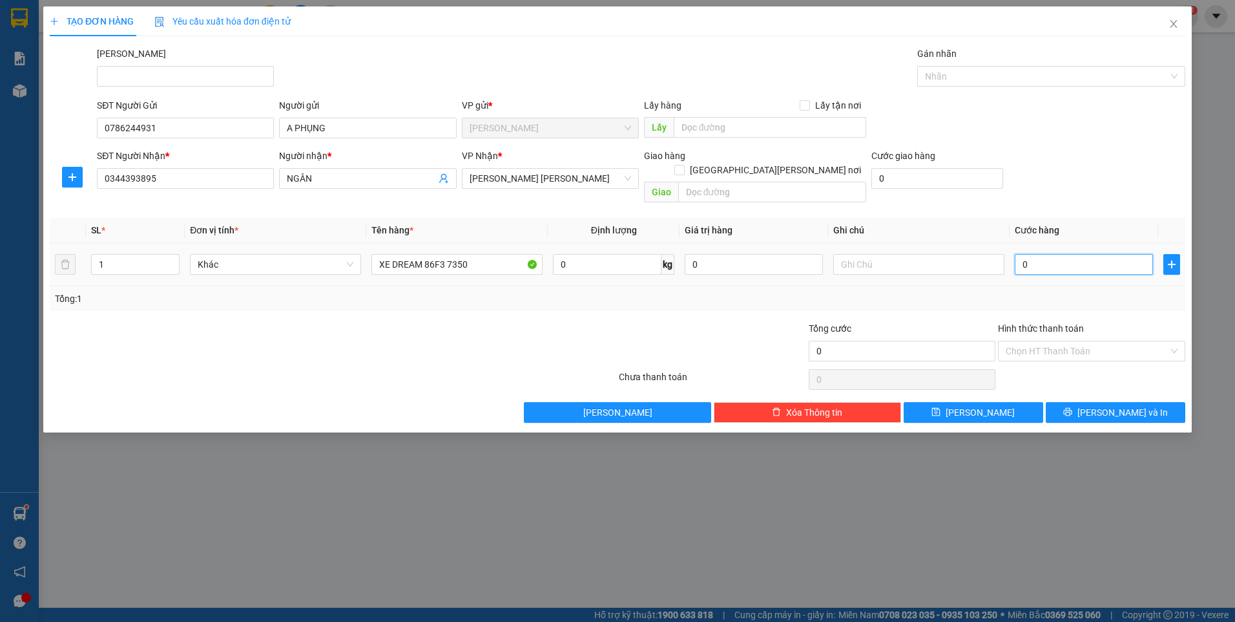
type input "2"
type input "25"
type input "250"
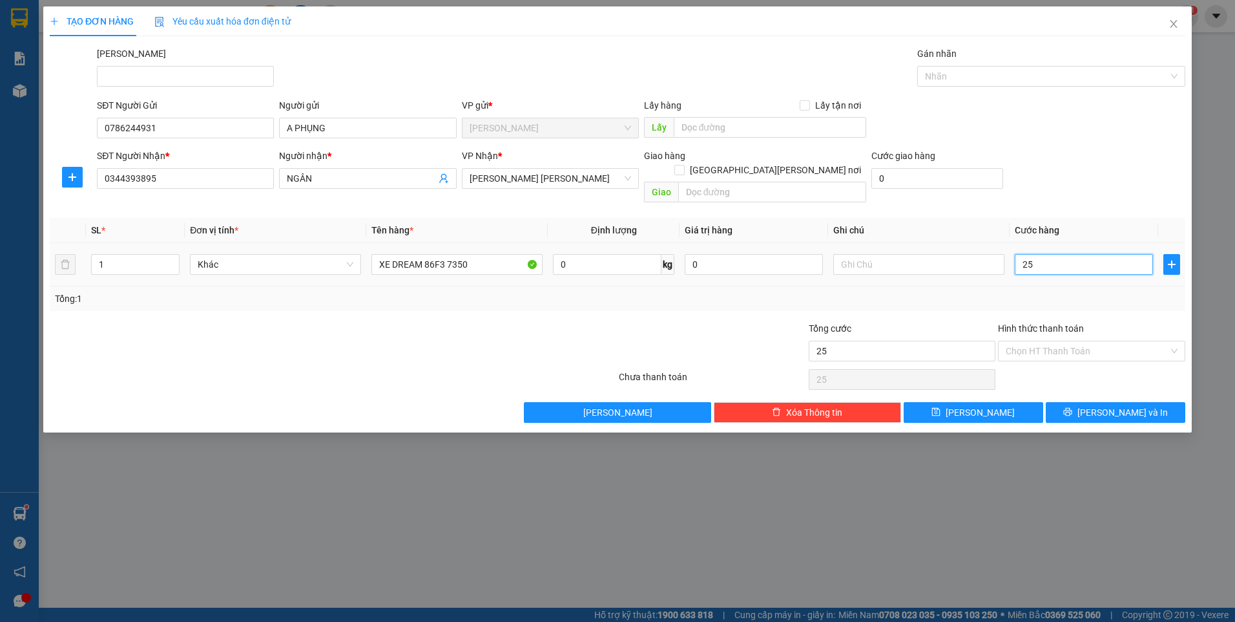
type input "250"
type input "250.000"
click at [1053, 341] on input "Hình thức thanh toán" at bounding box center [1087, 350] width 163 height 19
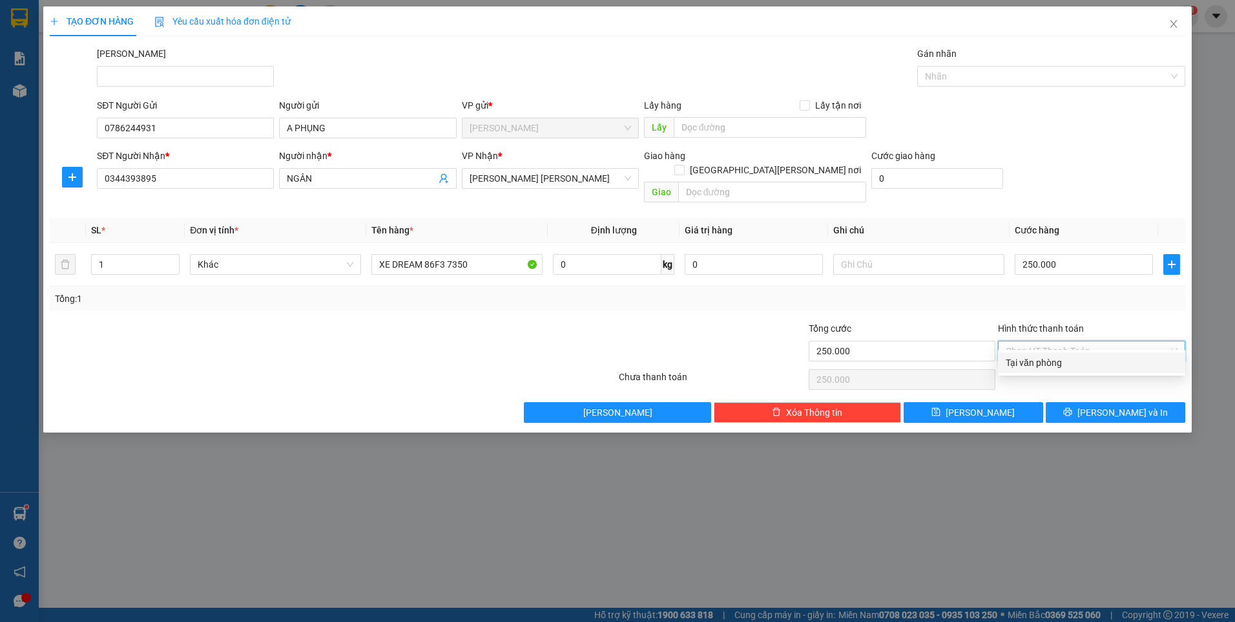
click at [1052, 364] on div "Tại văn phòng" at bounding box center [1092, 362] width 172 height 14
type input "0"
click at [1067, 402] on button "[PERSON_NAME] và In" at bounding box center [1116, 412] width 140 height 21
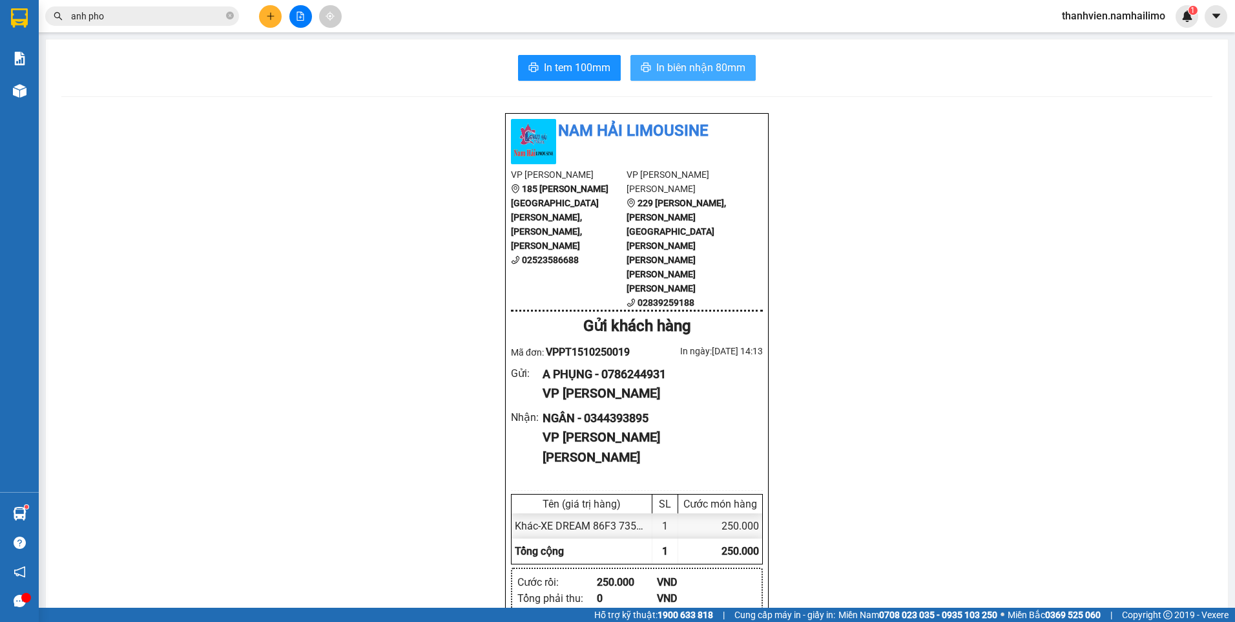
click at [707, 68] on span "In biên nhận 80mm" at bounding box center [701, 67] width 89 height 16
click at [595, 71] on span "In tem 100mm" at bounding box center [577, 67] width 67 height 16
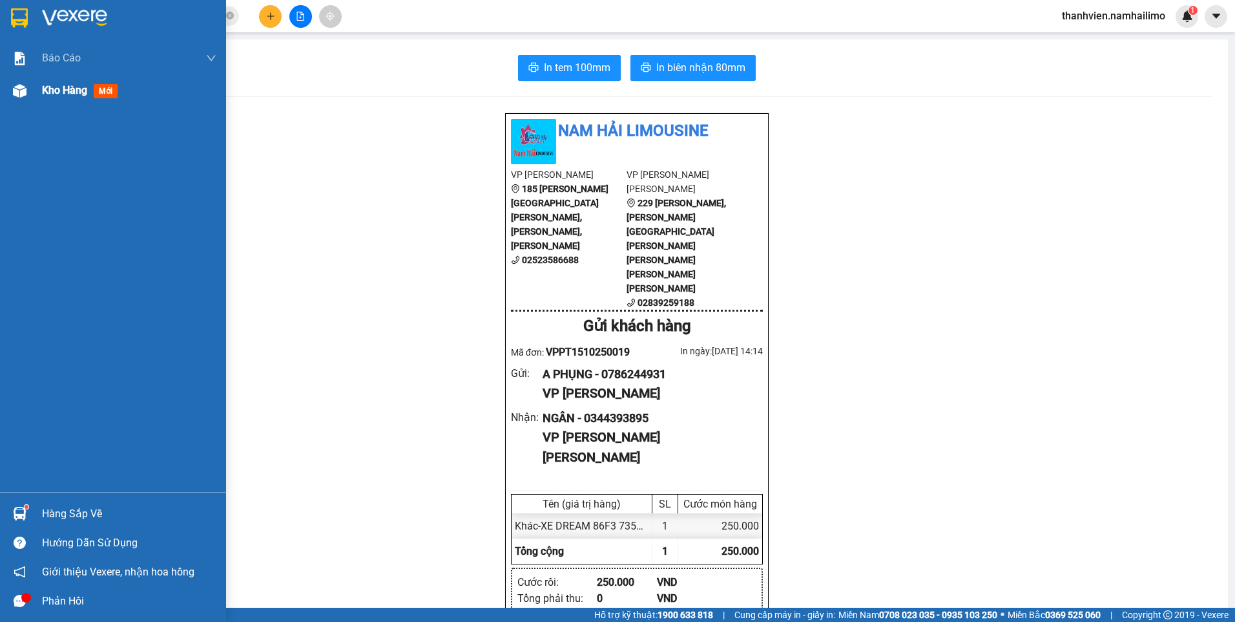
click at [66, 88] on span "Kho hàng" at bounding box center [64, 90] width 45 height 12
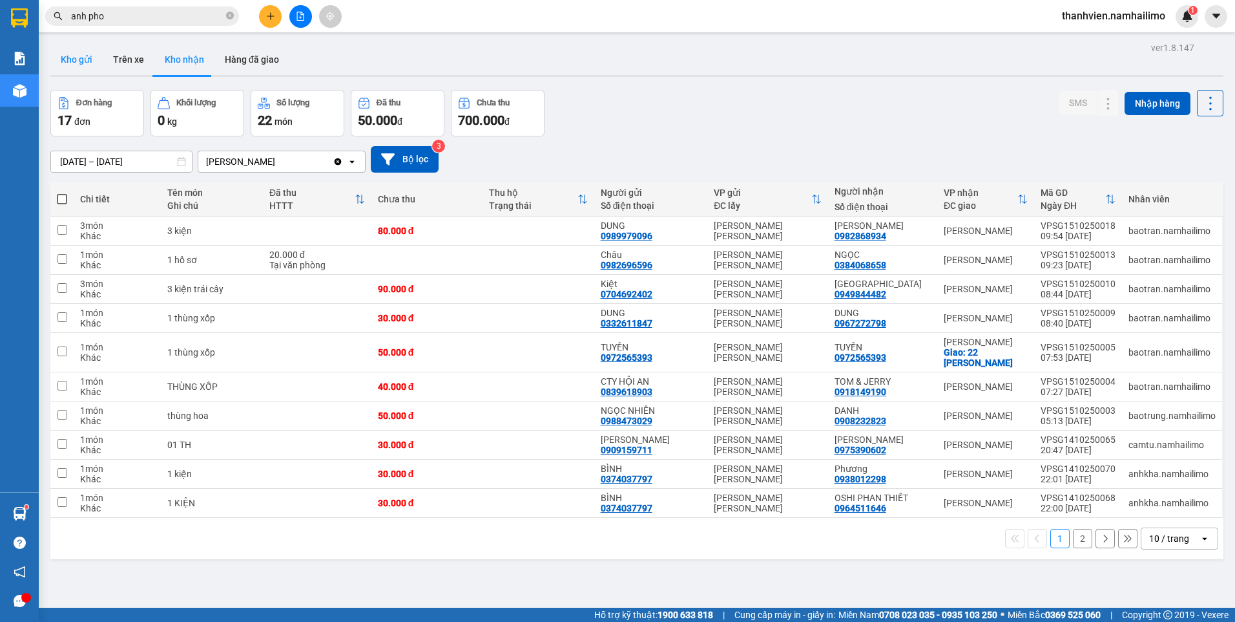
click at [76, 59] on button "Kho gửi" at bounding box center [76, 59] width 52 height 31
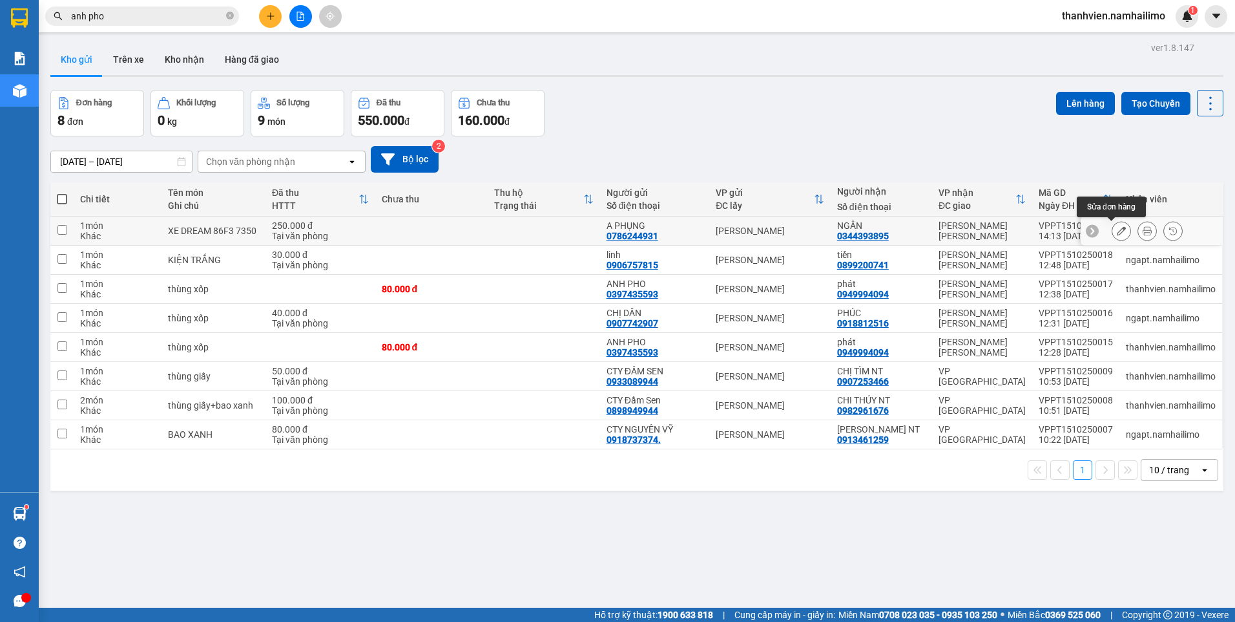
click at [1117, 227] on icon at bounding box center [1121, 230] width 9 height 9
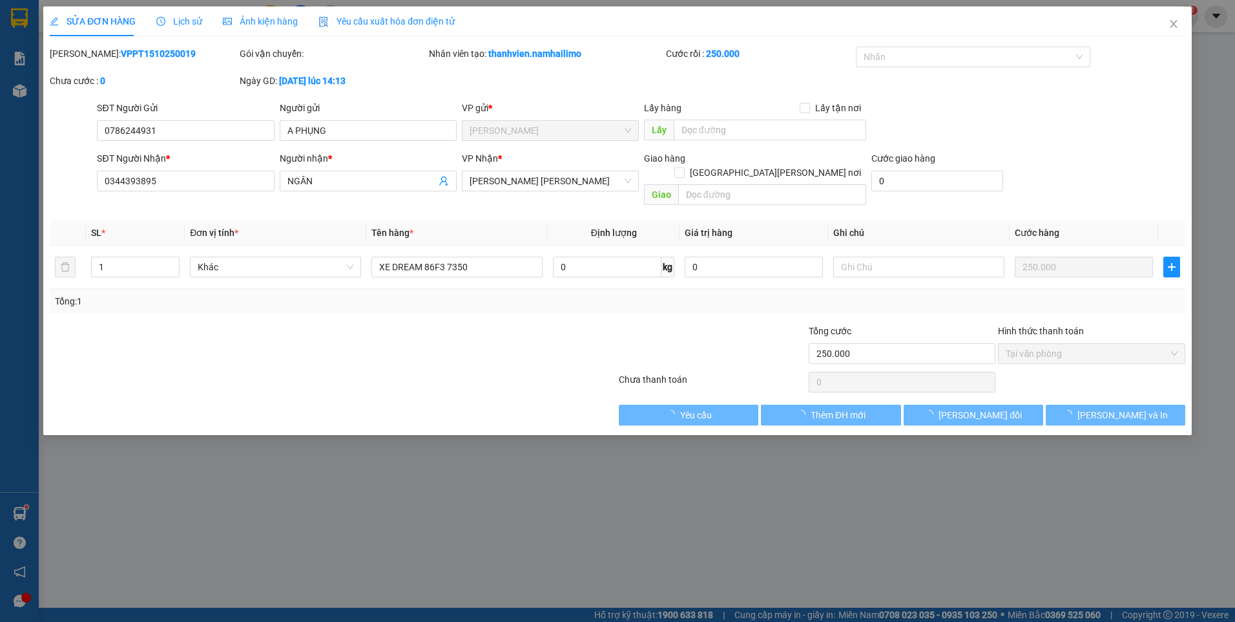
type input "0786244931"
type input "0344393895"
type input "250.000"
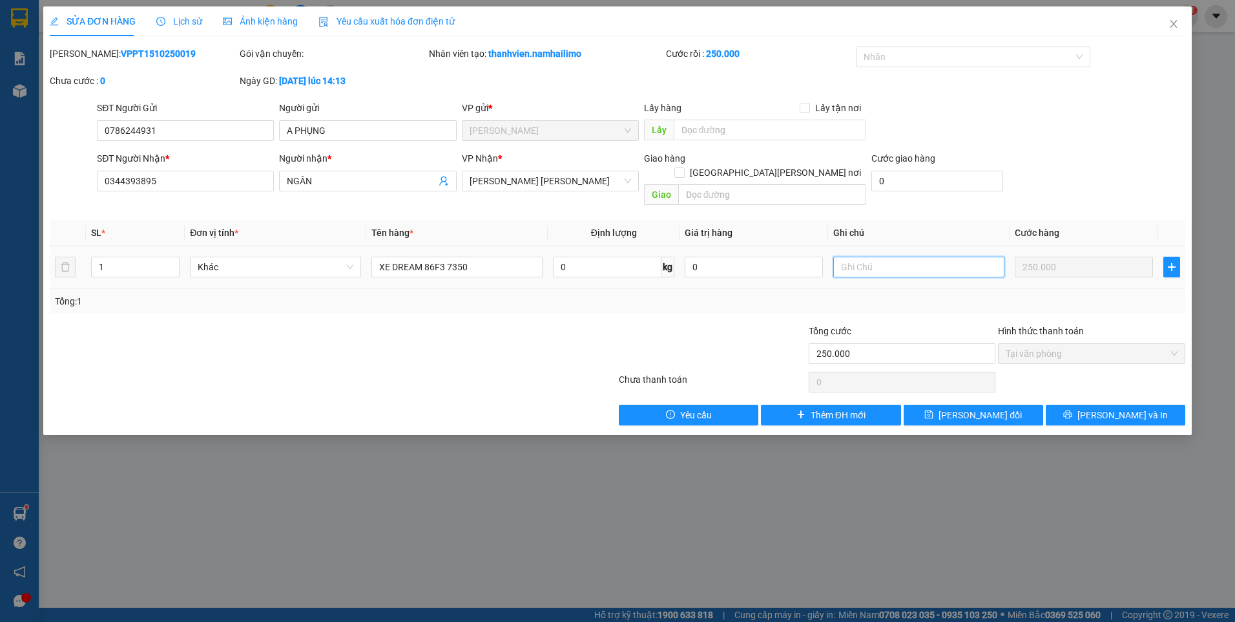
click at [864, 257] on input "text" at bounding box center [919, 267] width 171 height 21
type input "CHÌA KHÓA+ CÀ VẸT"
drag, startPoint x: 1077, startPoint y: 403, endPoint x: 1086, endPoint y: 386, distance: 18.8
click at [1078, 405] on button "[PERSON_NAME] và In" at bounding box center [1116, 415] width 140 height 21
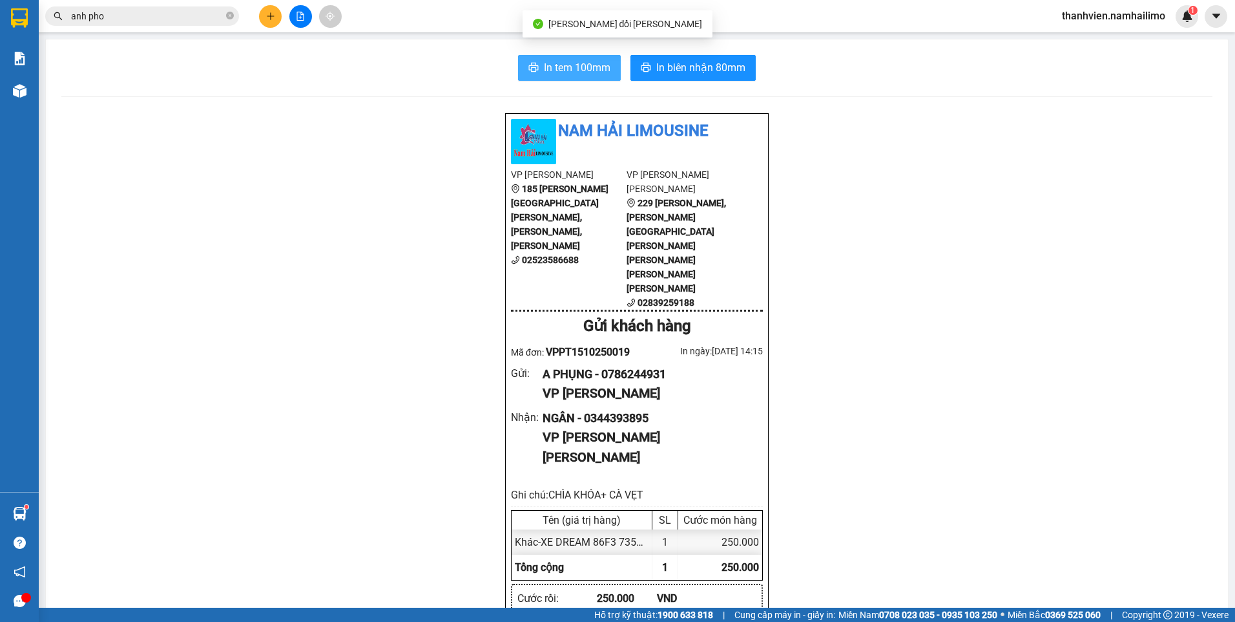
click at [594, 58] on button "In tem 100mm" at bounding box center [569, 68] width 103 height 26
drag, startPoint x: 1162, startPoint y: 248, endPoint x: 1122, endPoint y: 273, distance: 47.5
